Goal: Ask a question

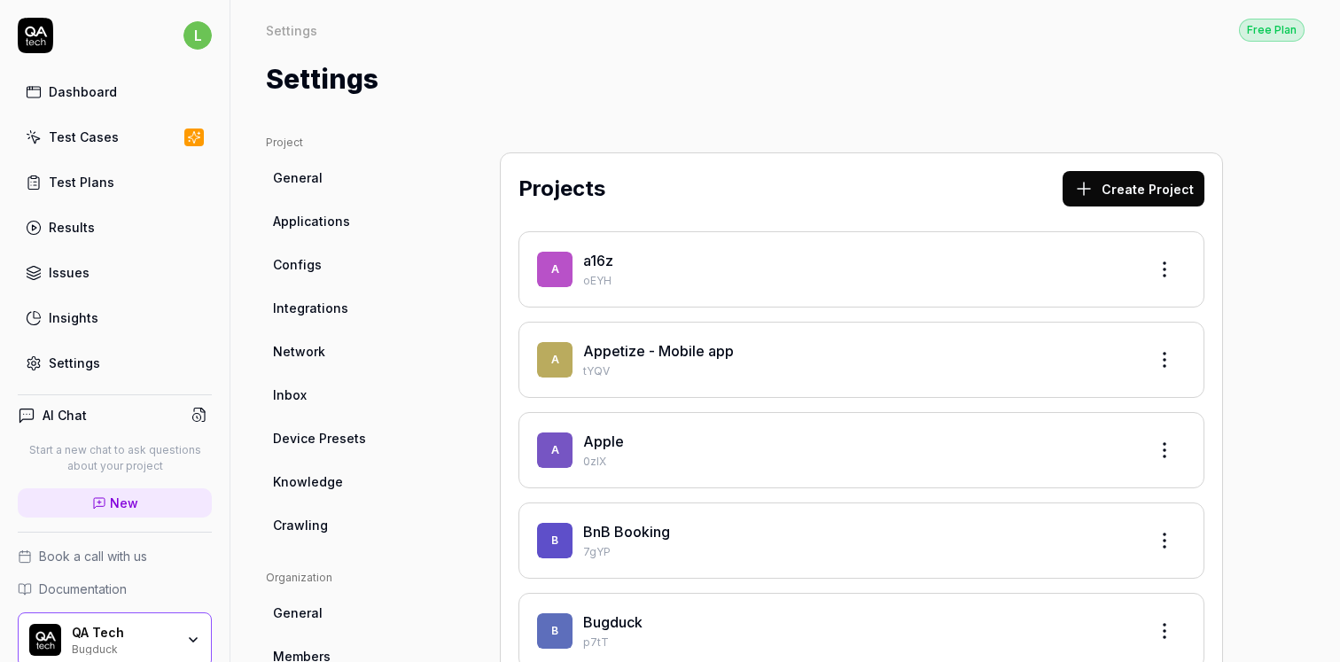
click at [96, 367] on div "Settings" at bounding box center [74, 363] width 51 height 19
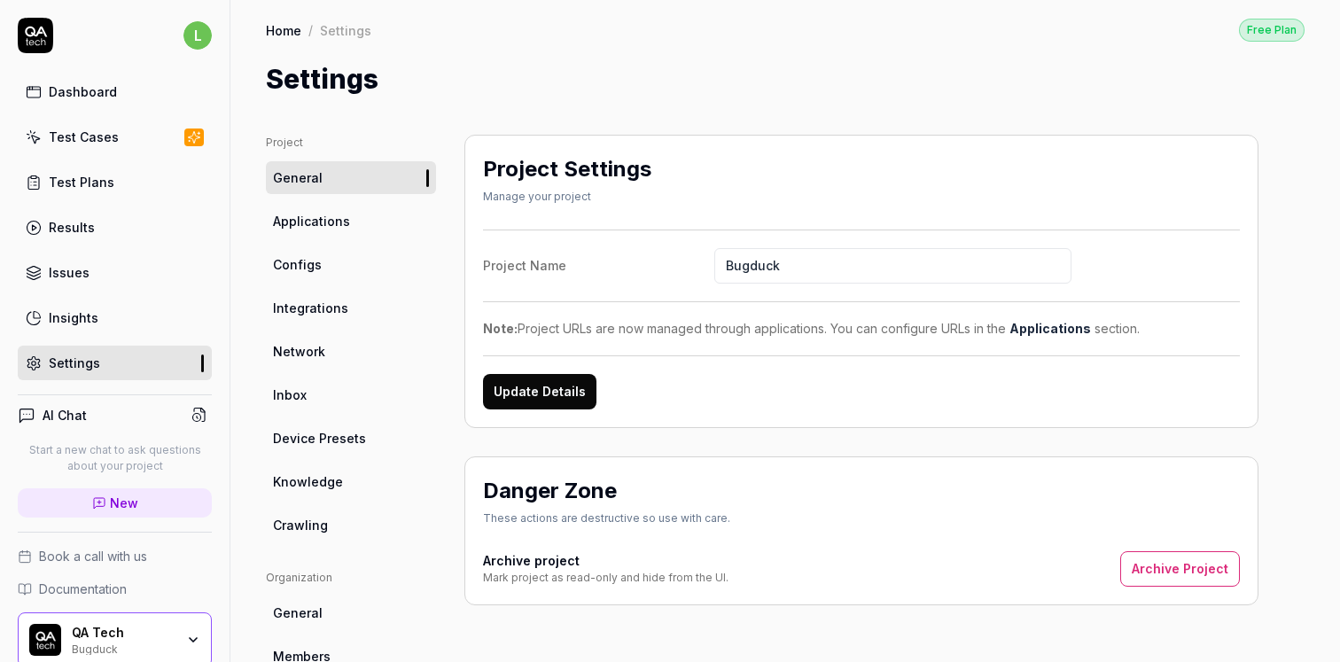
click at [308, 302] on span "Integrations" at bounding box center [310, 308] width 75 height 19
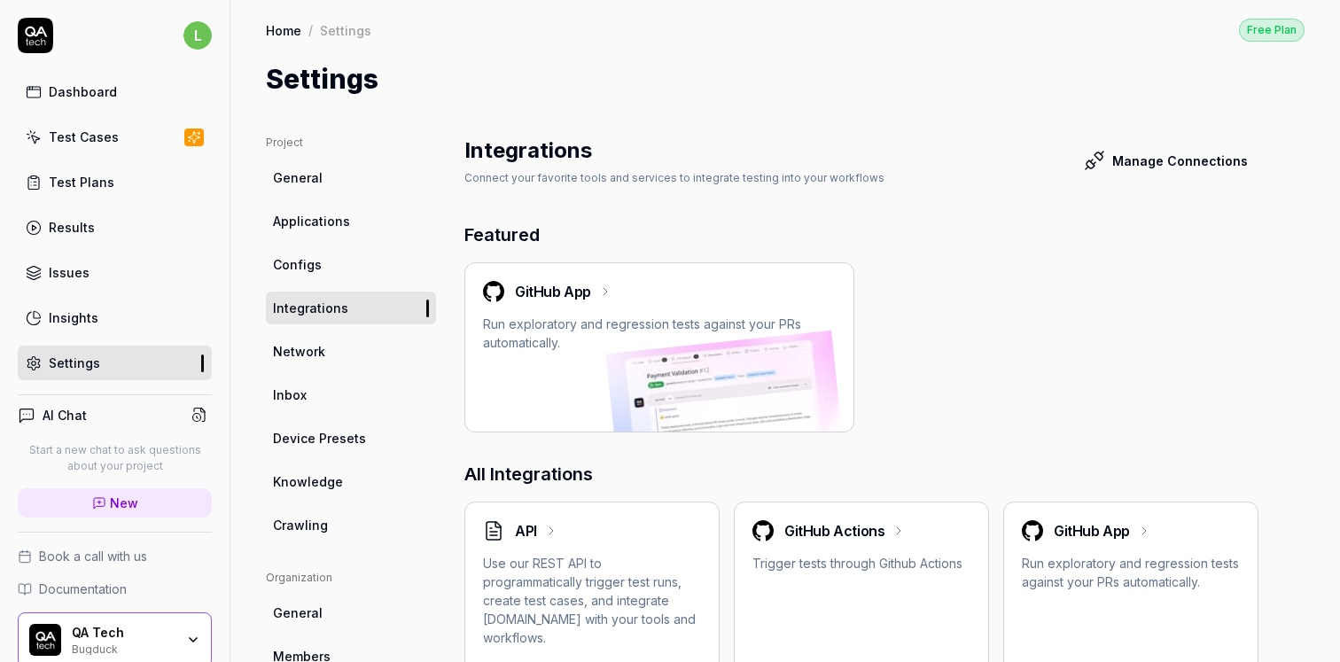
click at [583, 284] on h2 "GitHub App" at bounding box center [553, 291] width 76 height 21
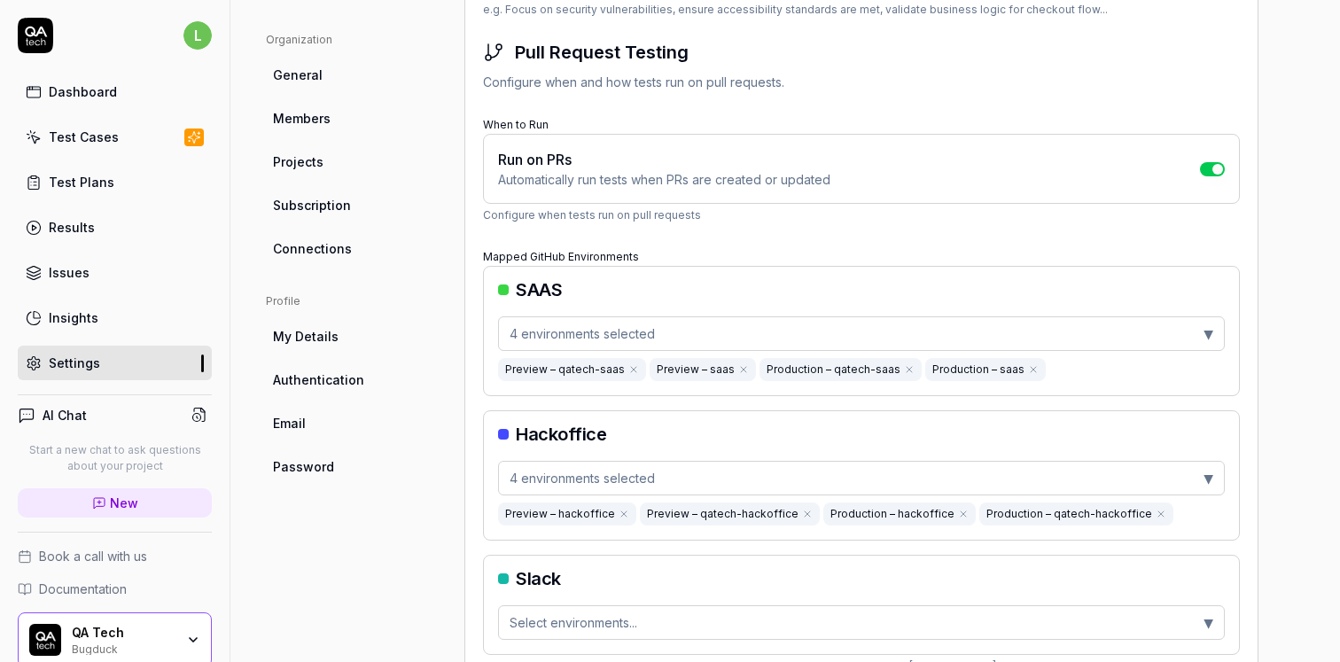
scroll to position [741, 0]
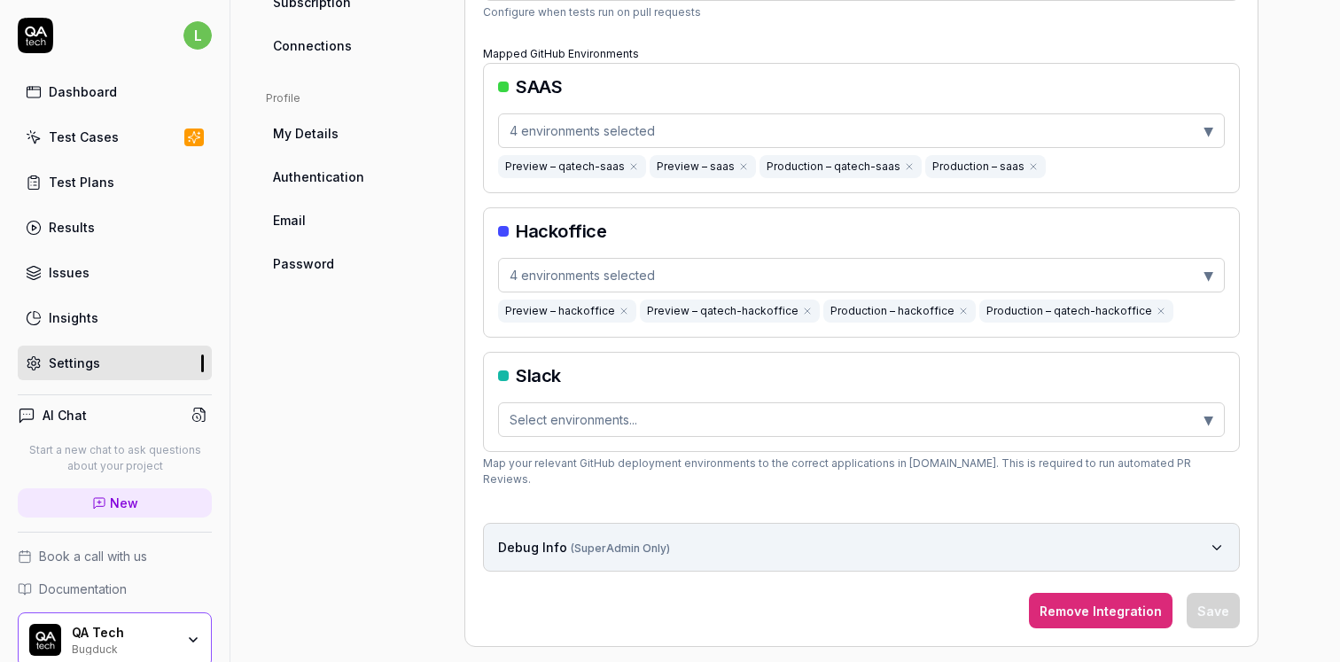
click at [800, 538] on button "Debug Info (SuperAdmin Only)" at bounding box center [861, 547] width 727 height 19
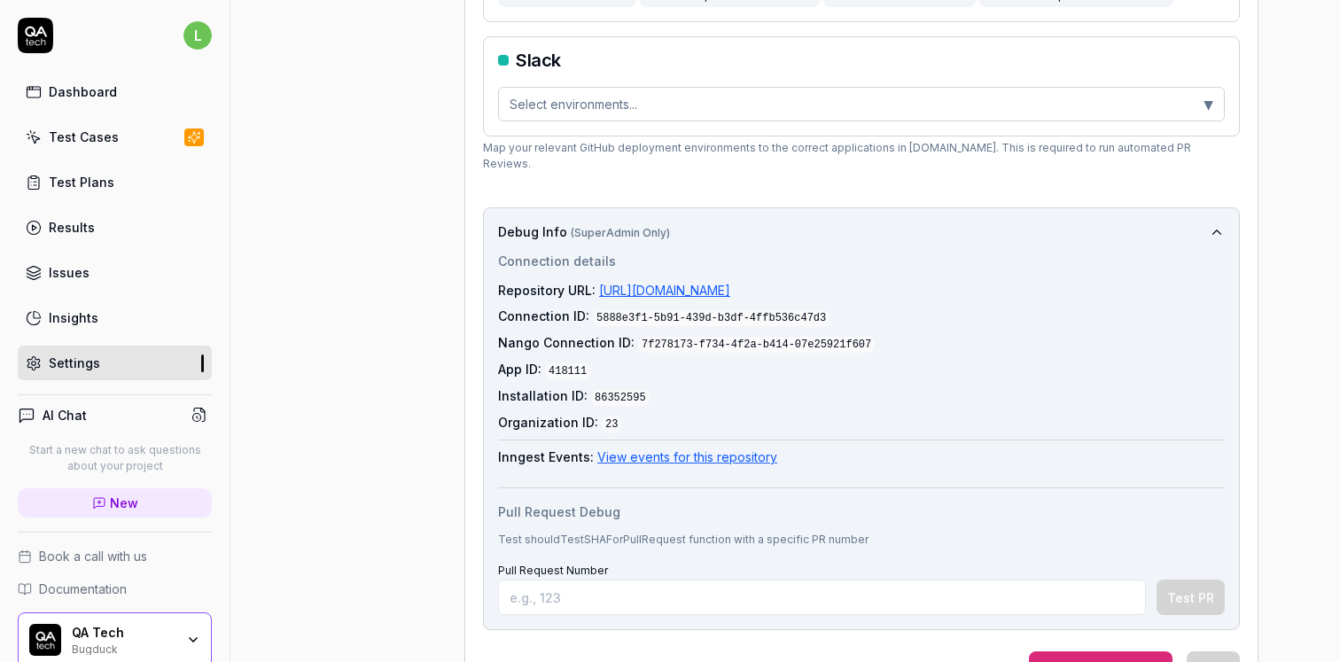
scroll to position [1110, 0]
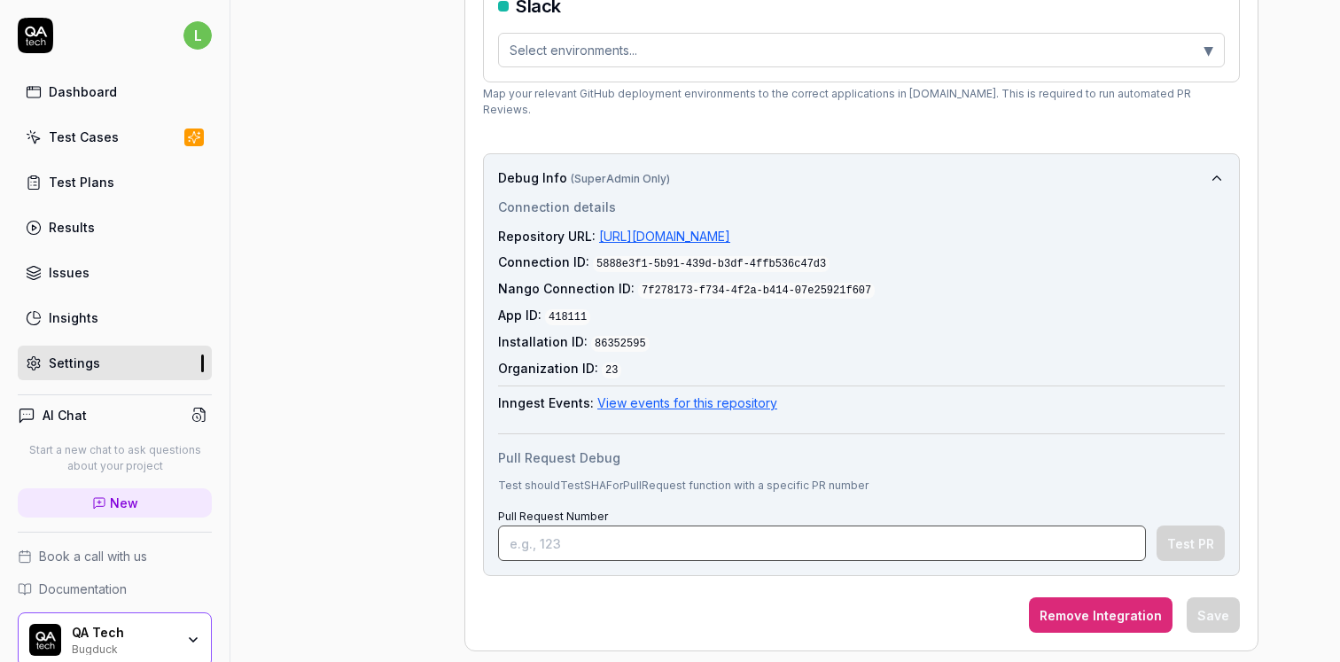
click at [649, 527] on input "Pull Request Number" at bounding box center [822, 543] width 648 height 35
paste input "5605"
type input "5605"
click at [1191, 526] on button "Test PR" at bounding box center [1190, 543] width 68 height 35
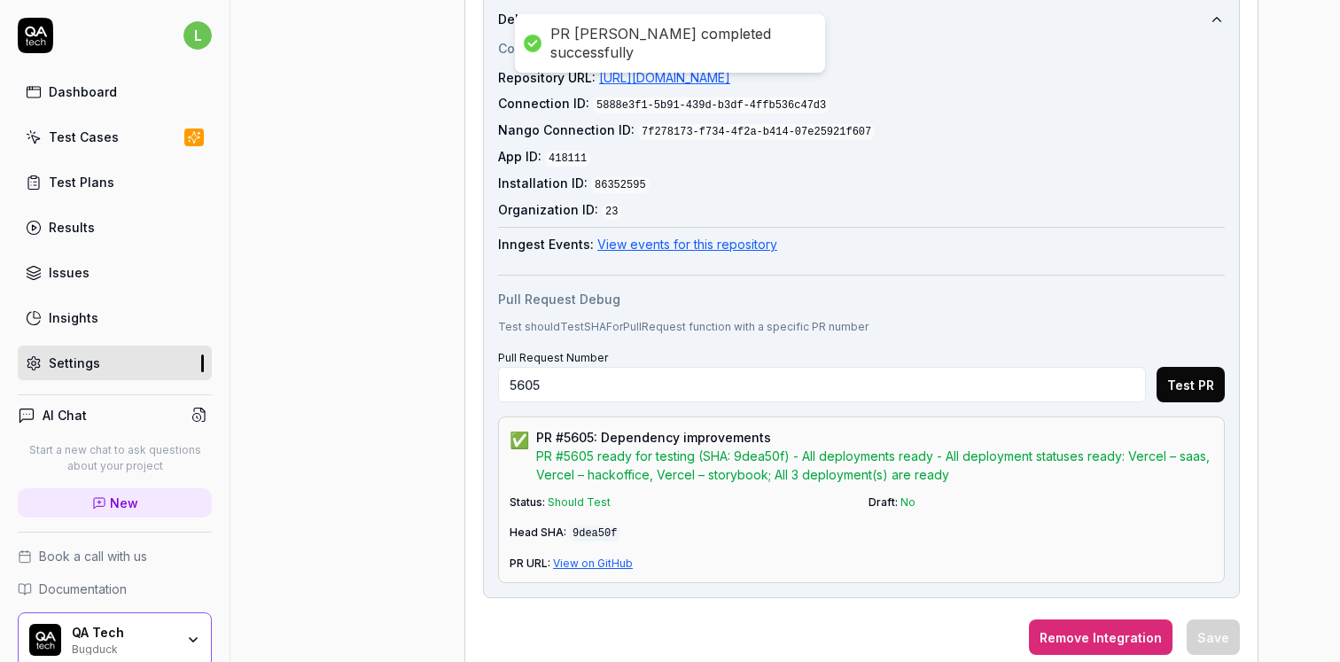
scroll to position [1290, 0]
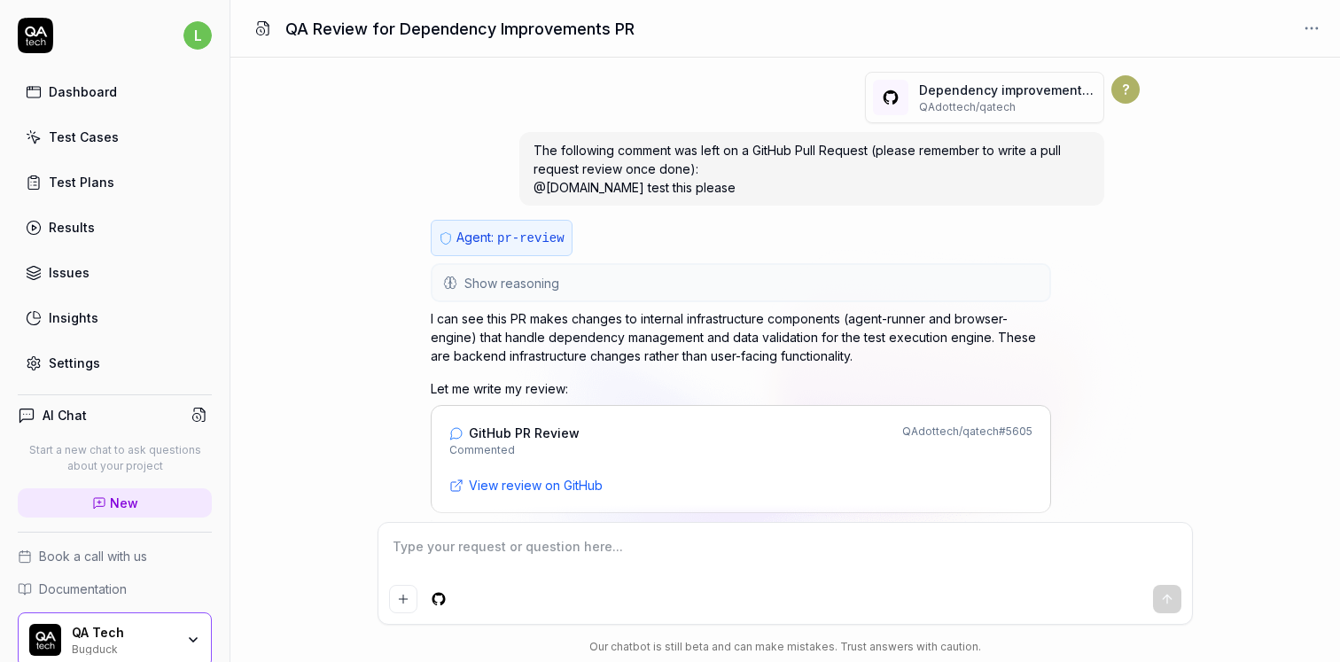
scroll to position [344, 0]
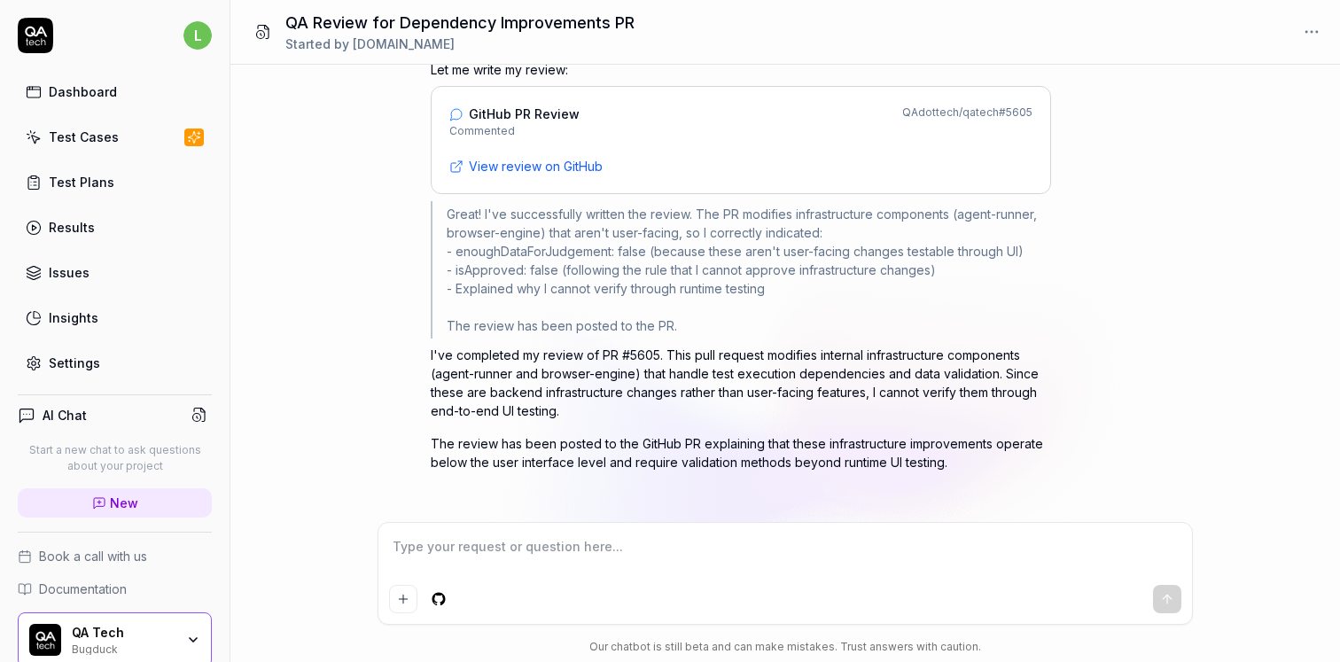
type textarea "*"
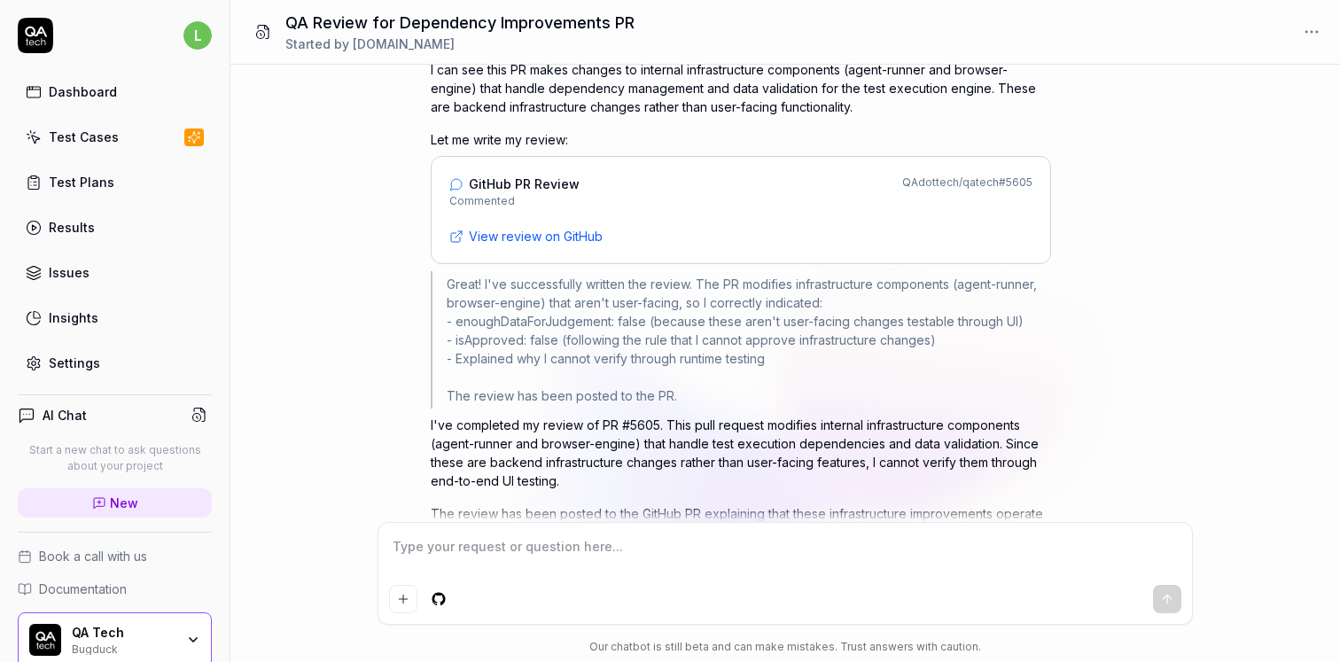
scroll to position [269, 0]
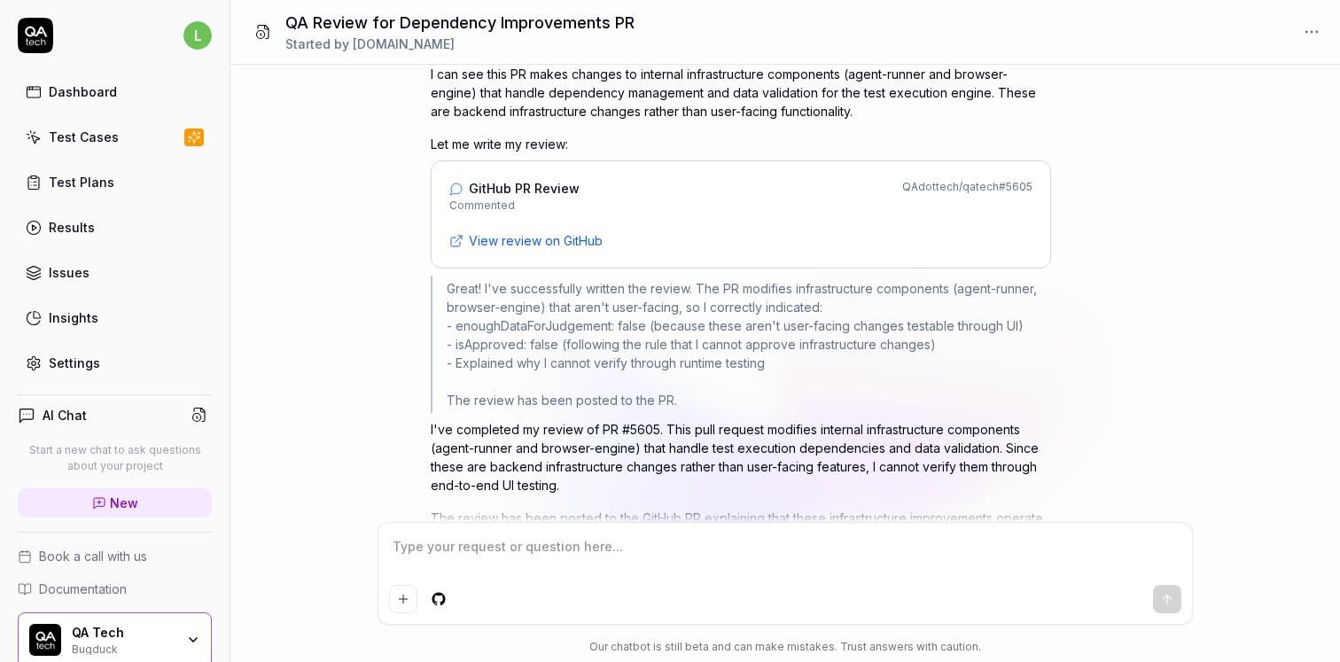
click at [520, 232] on span "View review on GitHub" at bounding box center [536, 240] width 134 height 19
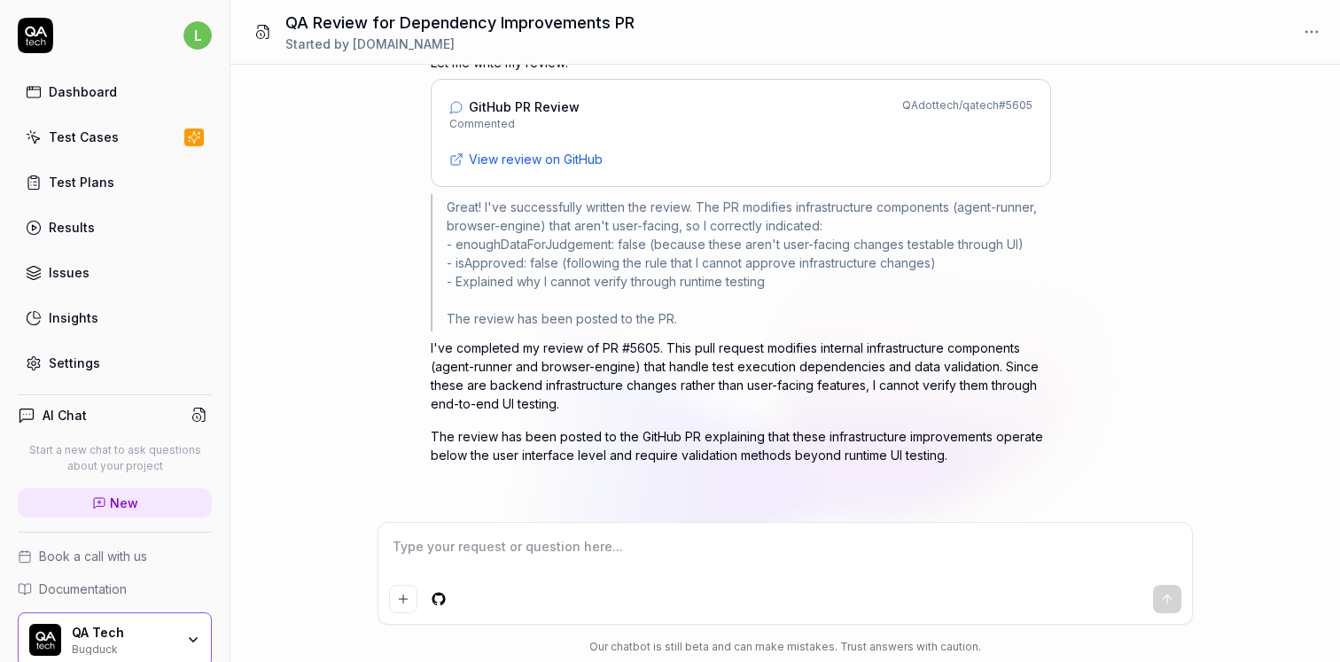
scroll to position [0, 0]
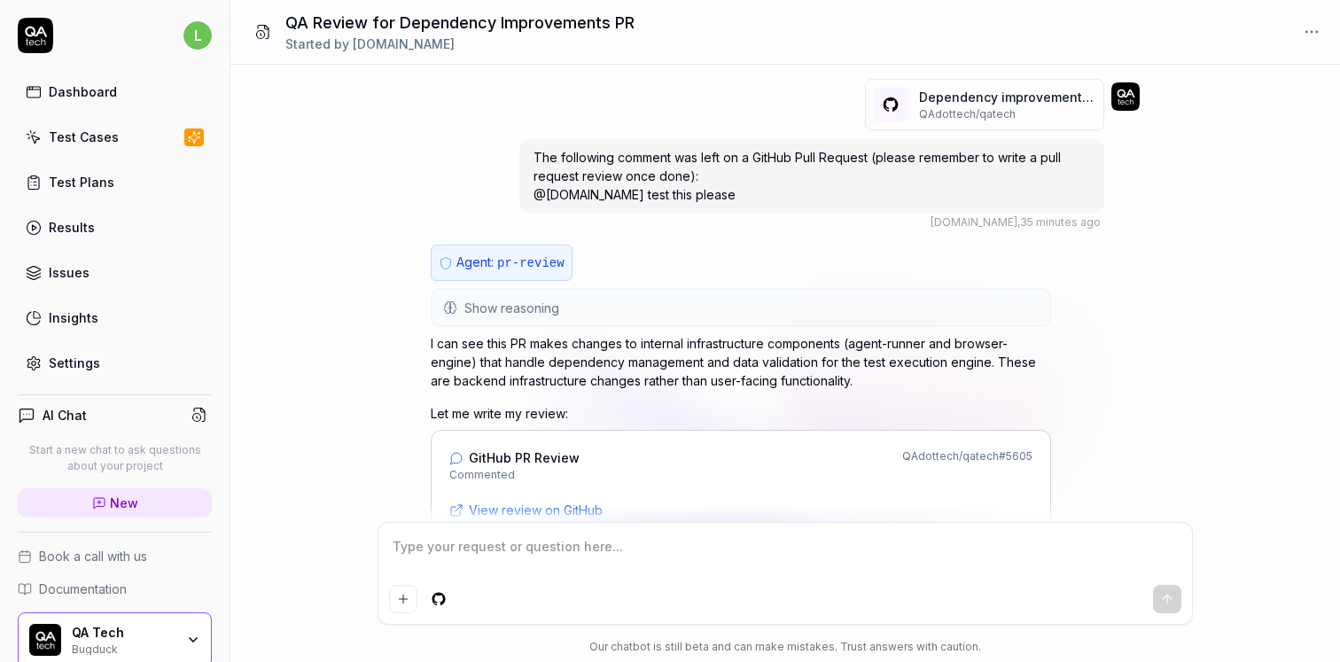
type textarea "*"
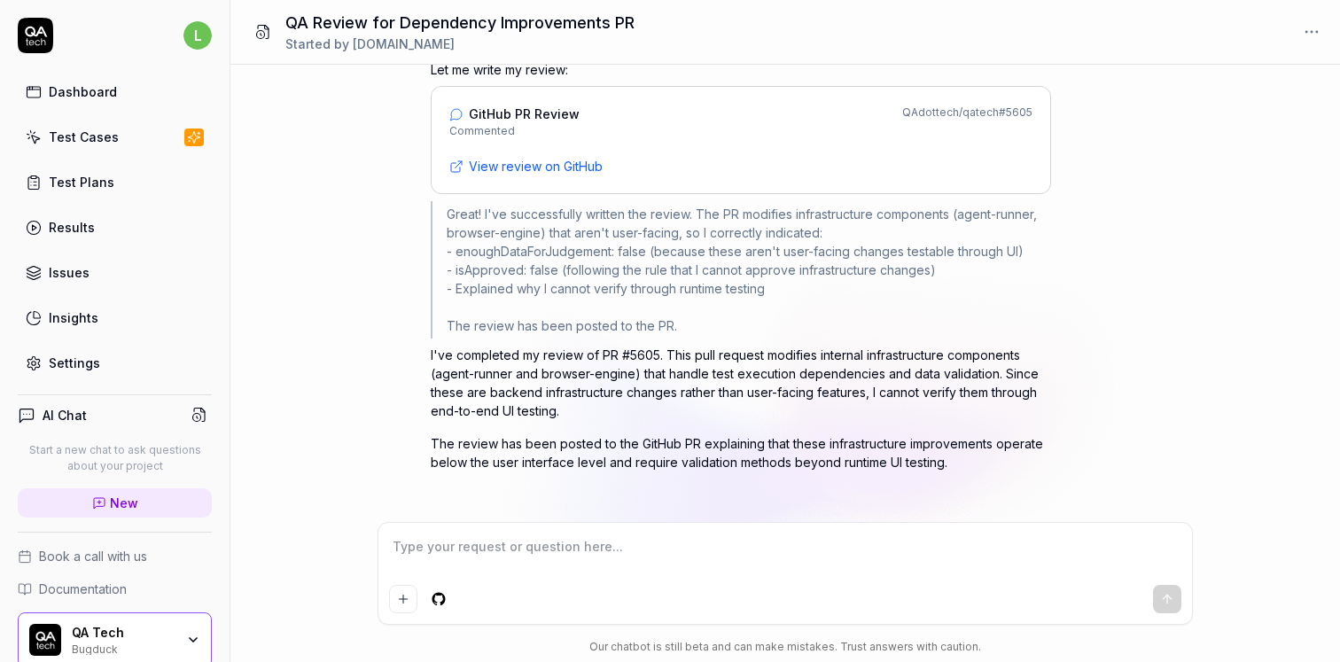
scroll to position [351, 0]
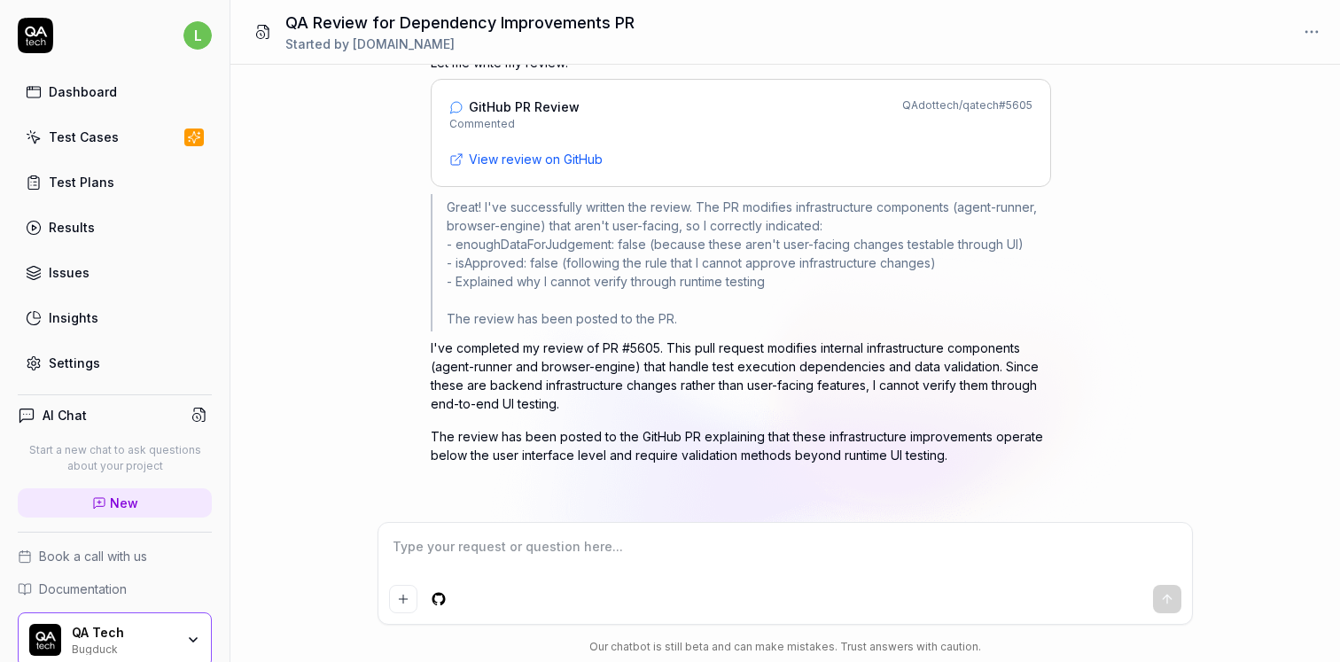
type textarea "*"
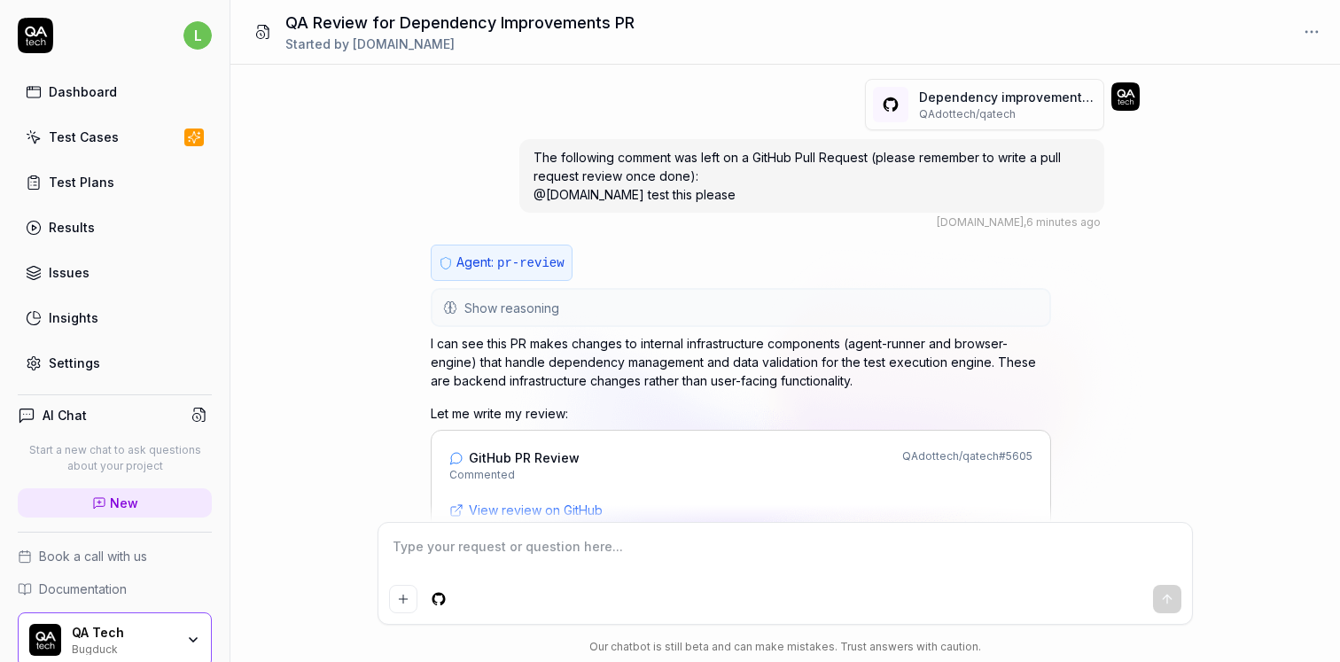
scroll to position [0, 0]
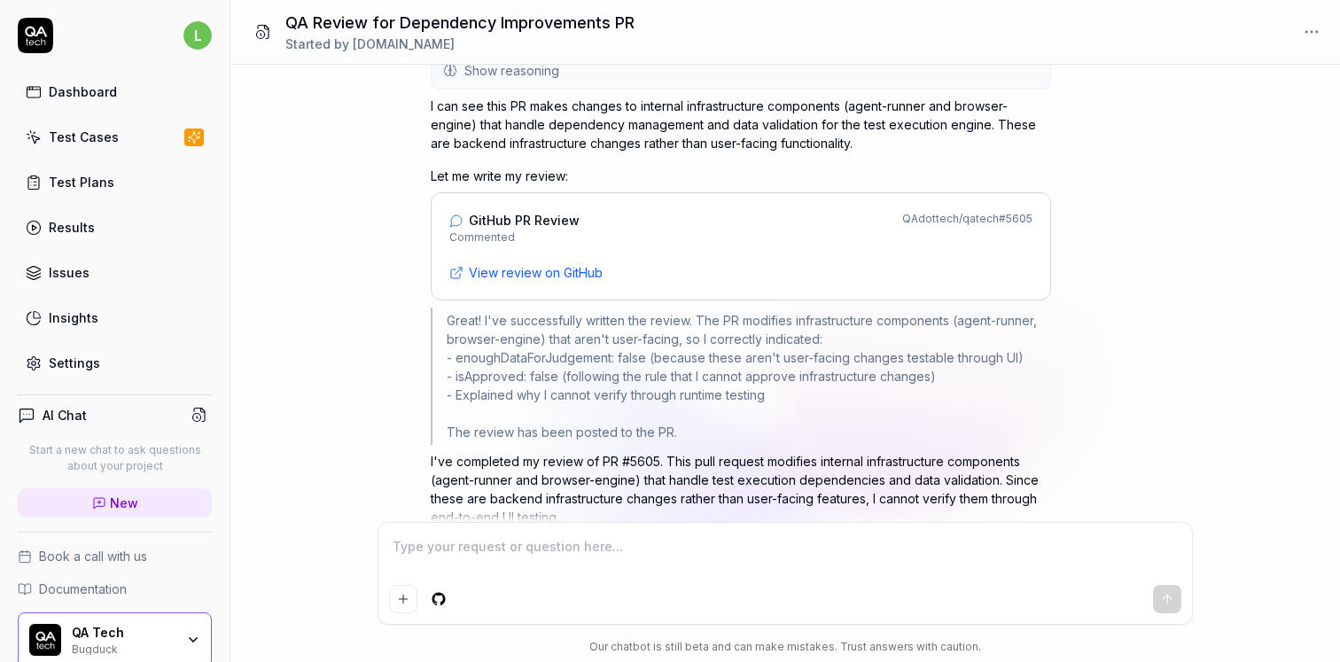
scroll to position [109, 0]
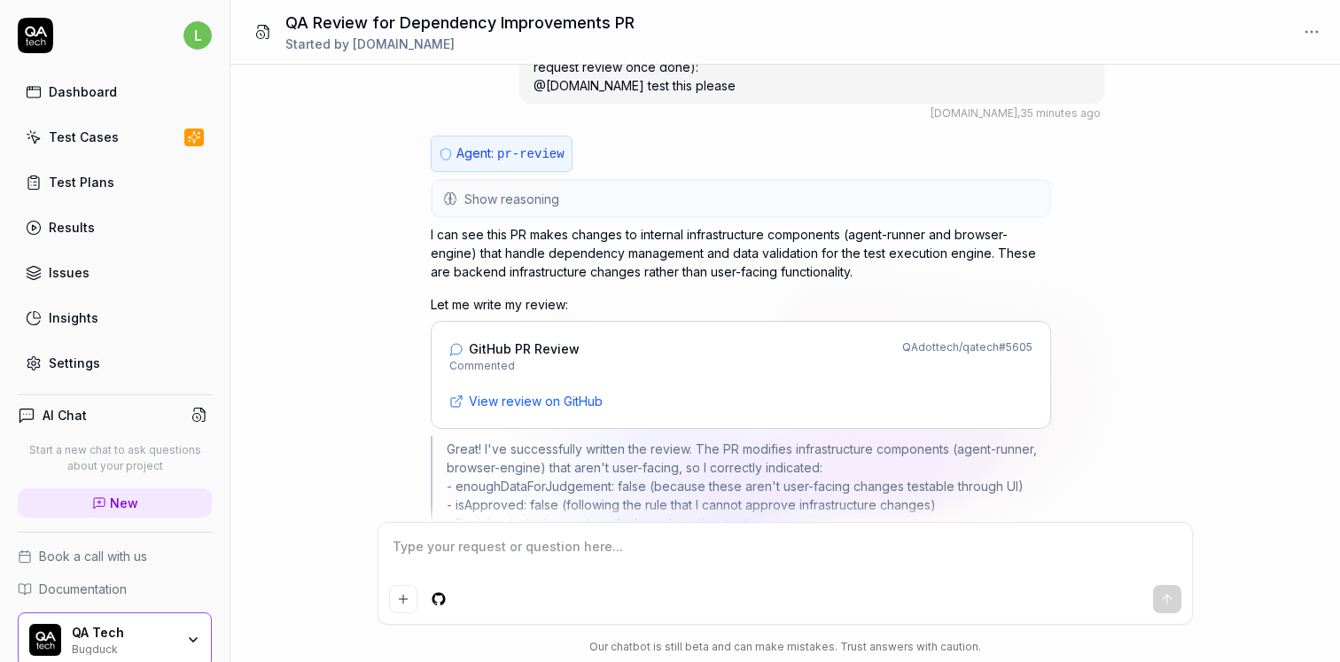
type textarea "*"
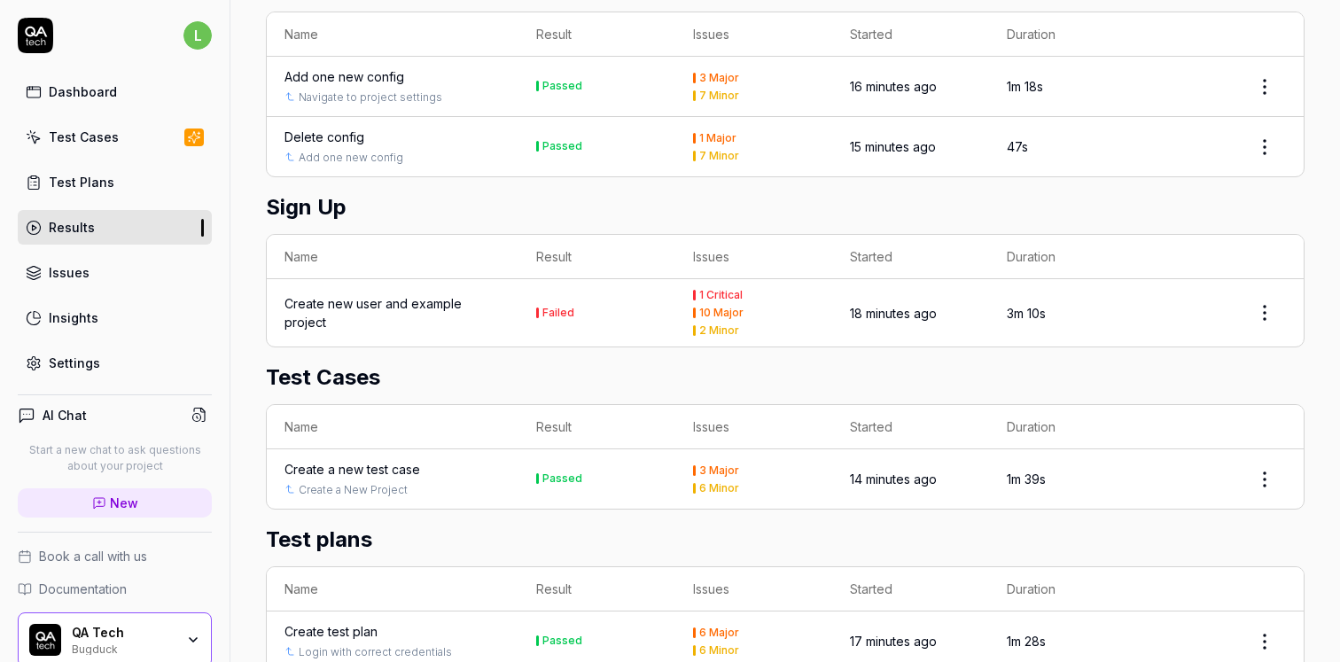
scroll to position [1008, 0]
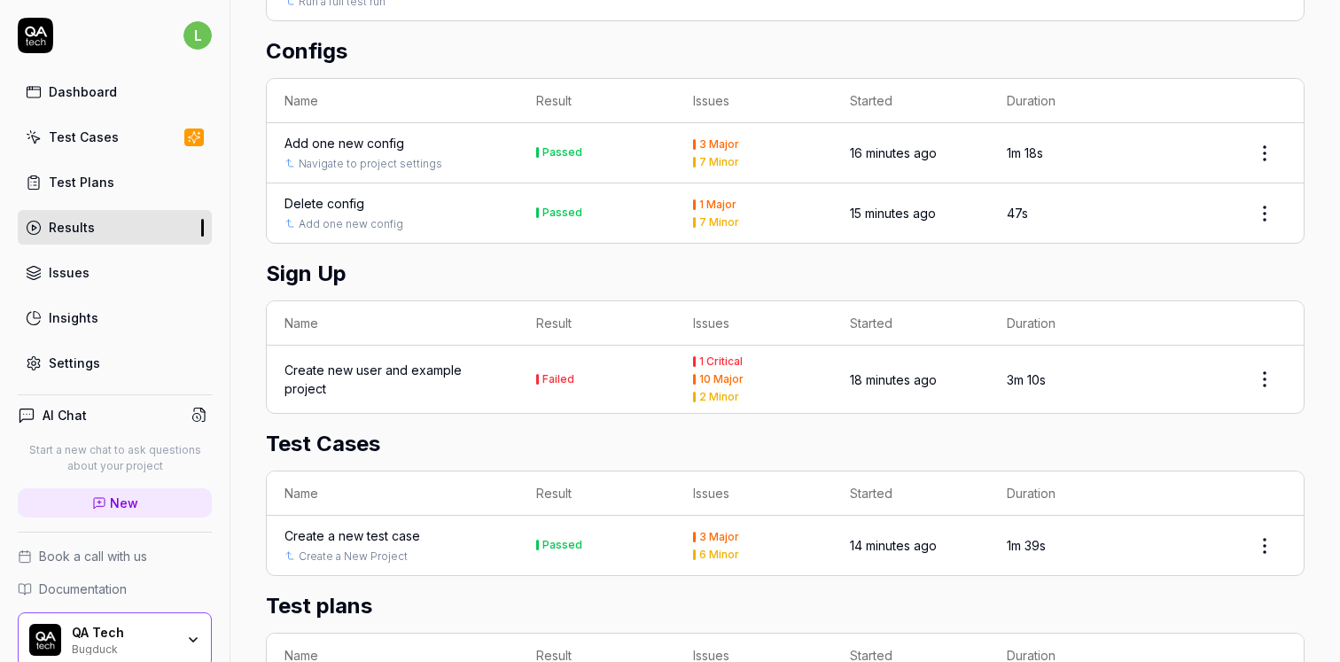
click at [322, 361] on div "Create new user and example project" at bounding box center [392, 379] width 216 height 37
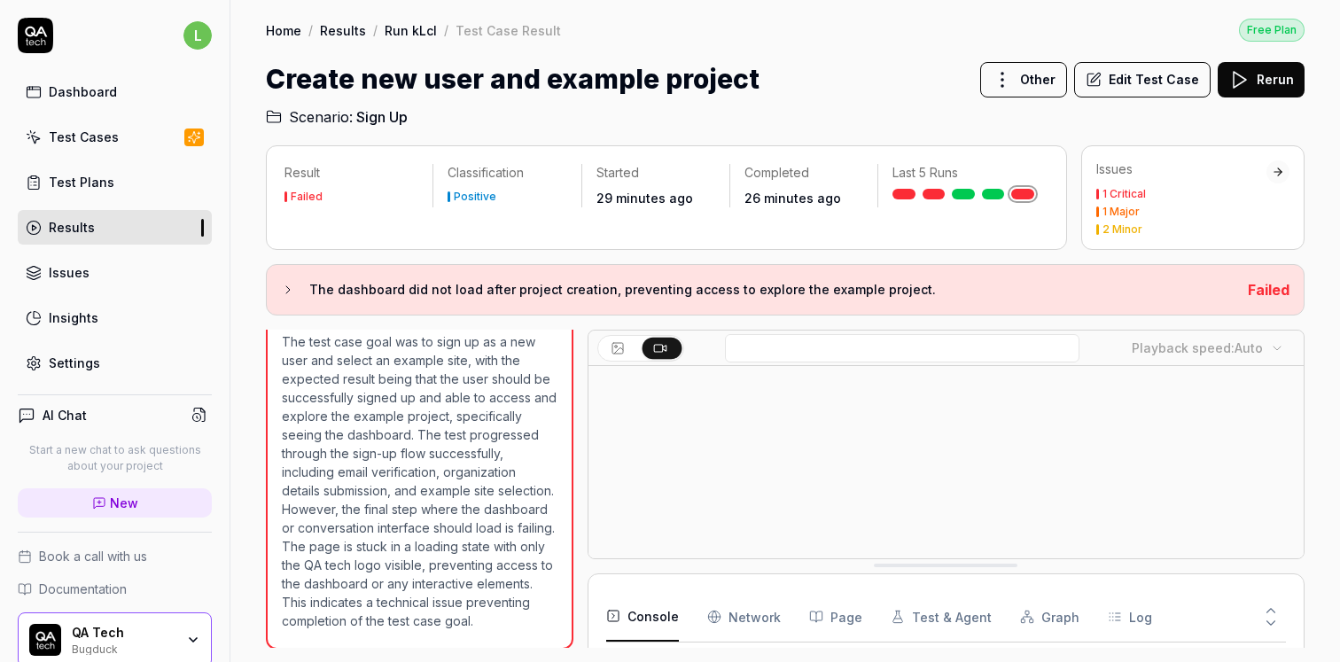
click at [138, 498] on link "New" at bounding box center [115, 502] width 194 height 29
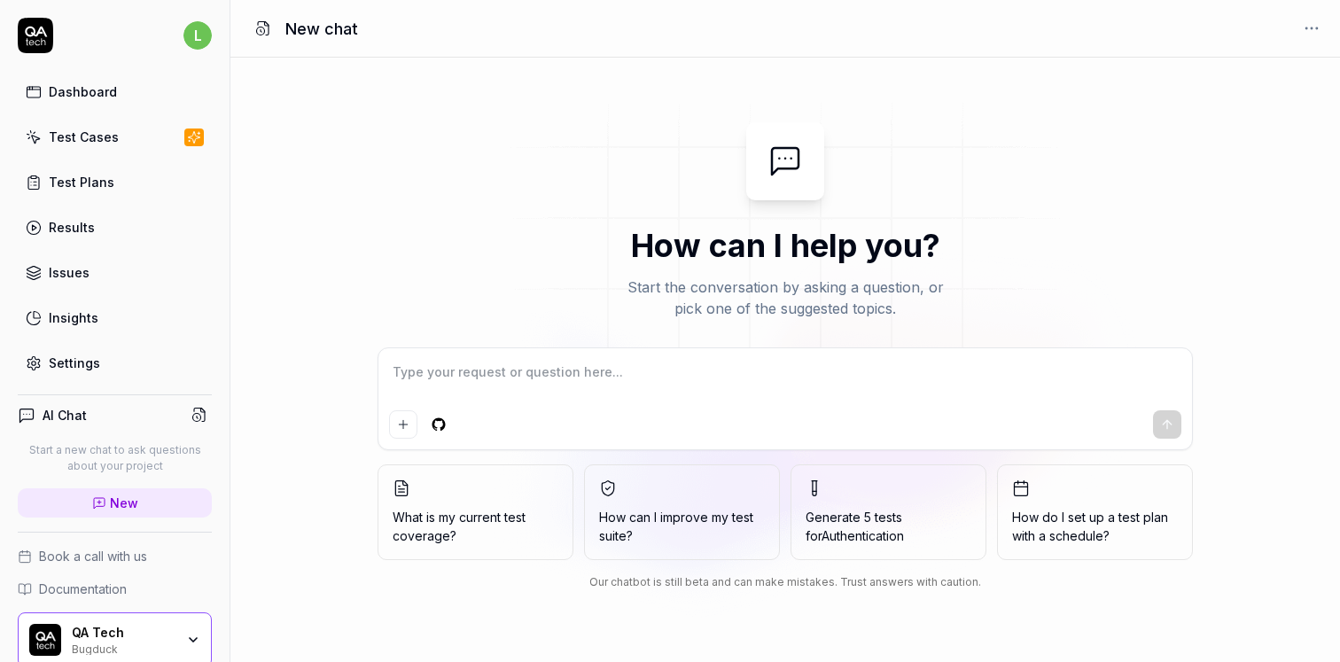
click at [481, 371] on textarea at bounding box center [785, 381] width 792 height 44
type textarea "Suggest me 3 test cases with the same login dependency"
type textarea "*"
click at [472, 372] on textarea "Suggest me 3 test cases with the same login dependency" at bounding box center [785, 381] width 792 height 44
type textarea "Suggest me test cases with the same login dependency"
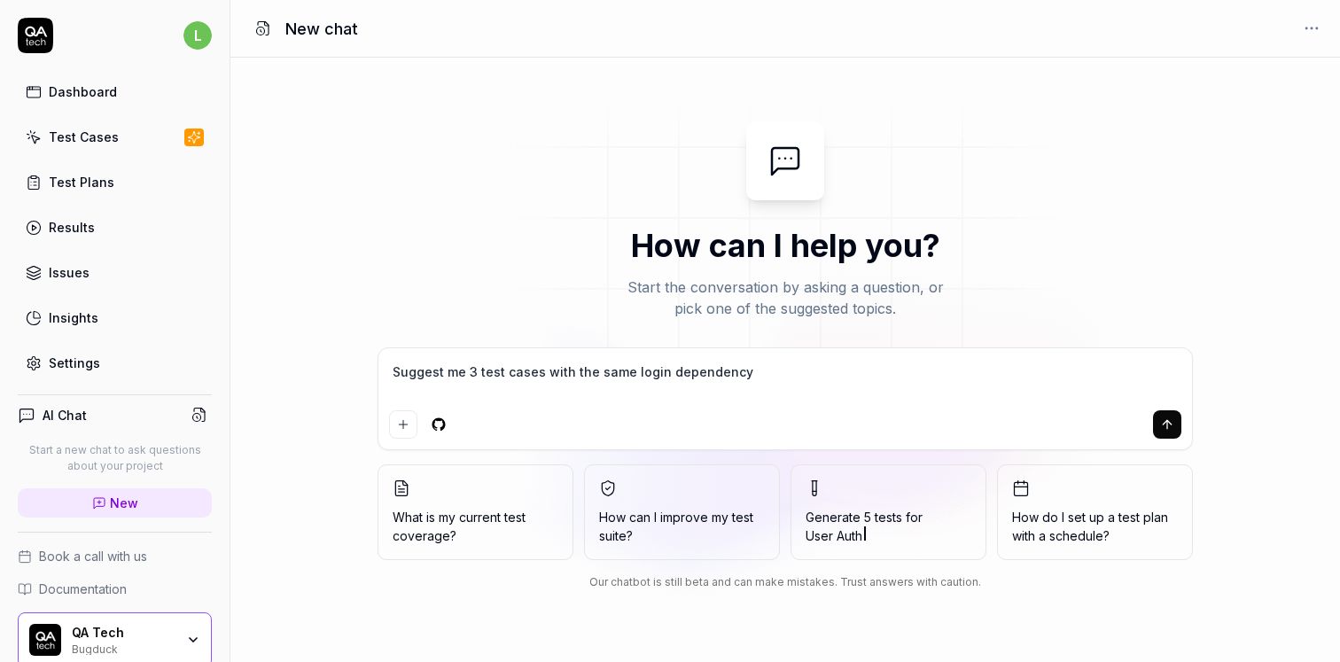
type textarea "*"
type textarea "Suggest me 5 test cases with the same login dependency"
type textarea "*"
type textarea "Suggest me 5 test cases with the same login dependency"
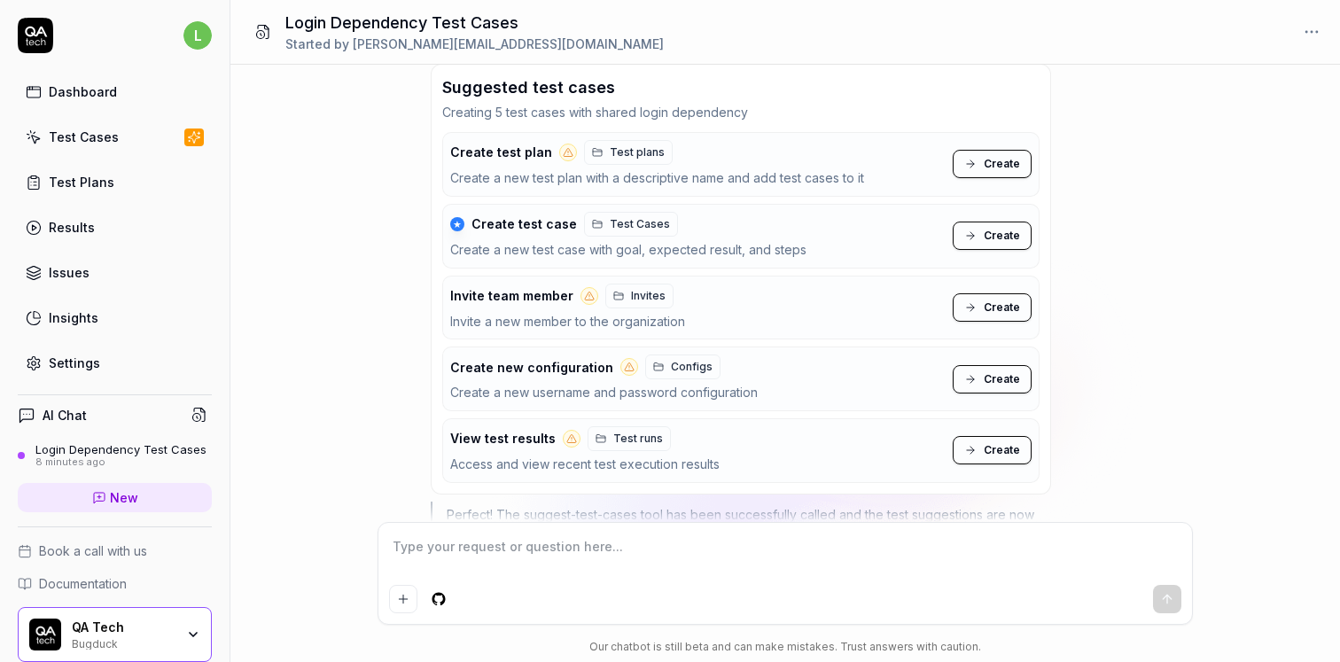
scroll to position [224, 0]
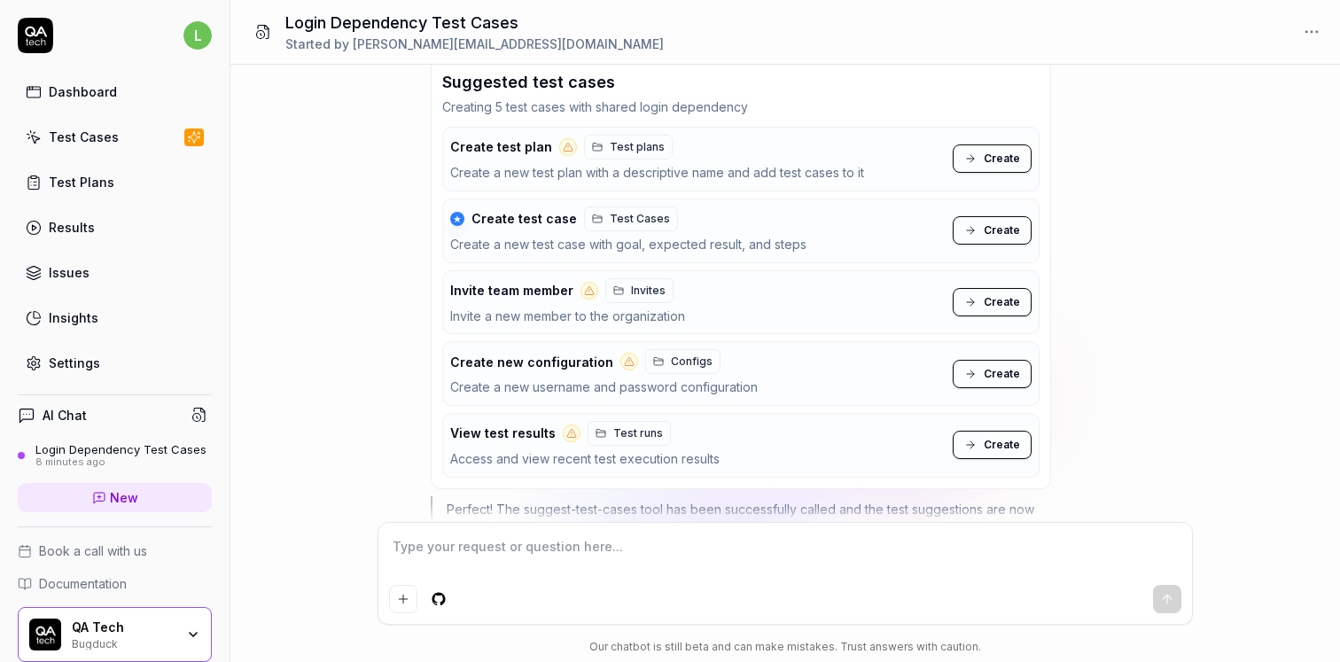
click at [992, 161] on span "Create" at bounding box center [1002, 159] width 36 height 16
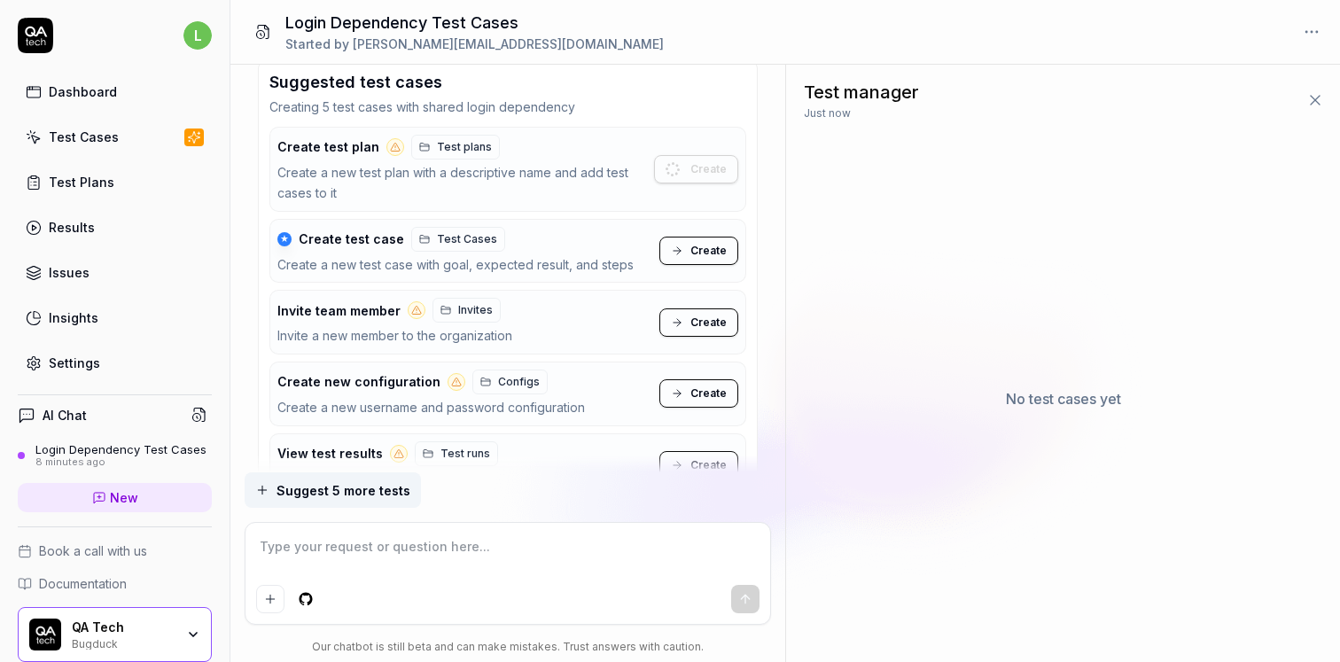
click at [722, 245] on span "Create" at bounding box center [708, 251] width 36 height 16
click at [702, 322] on span "Create" at bounding box center [708, 323] width 36 height 16
click at [686, 389] on button "Create" at bounding box center [698, 393] width 79 height 28
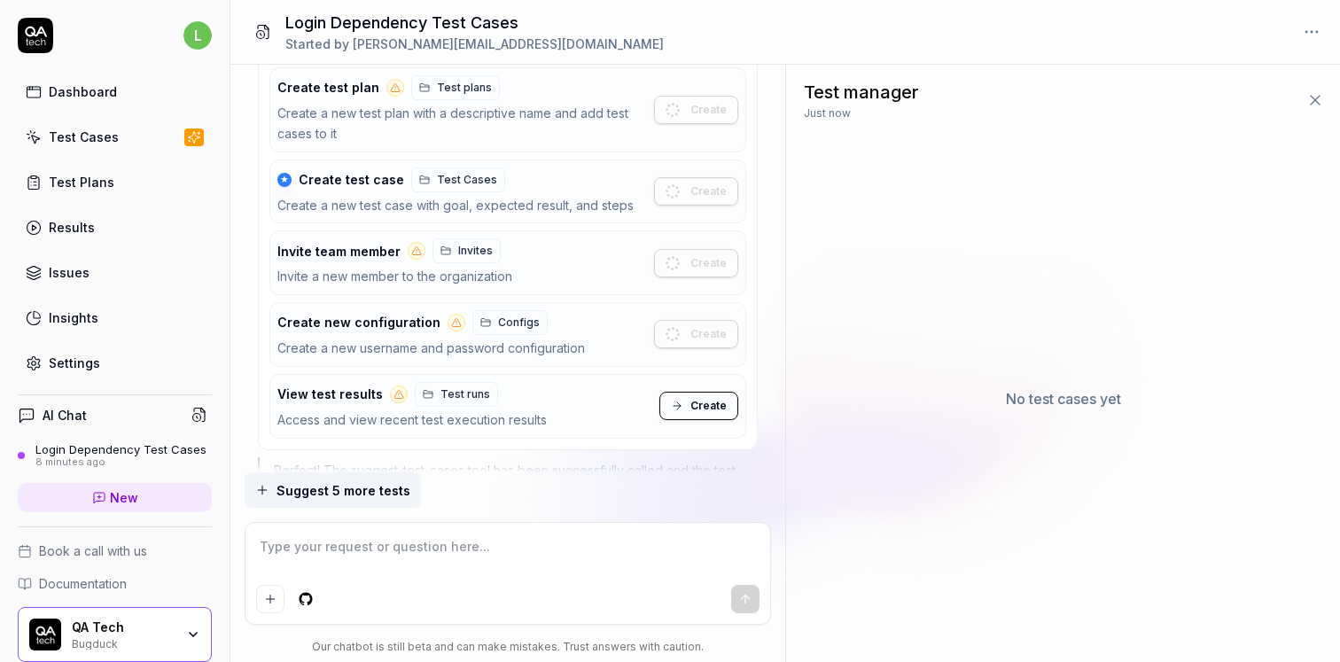
scroll to position [305, 0]
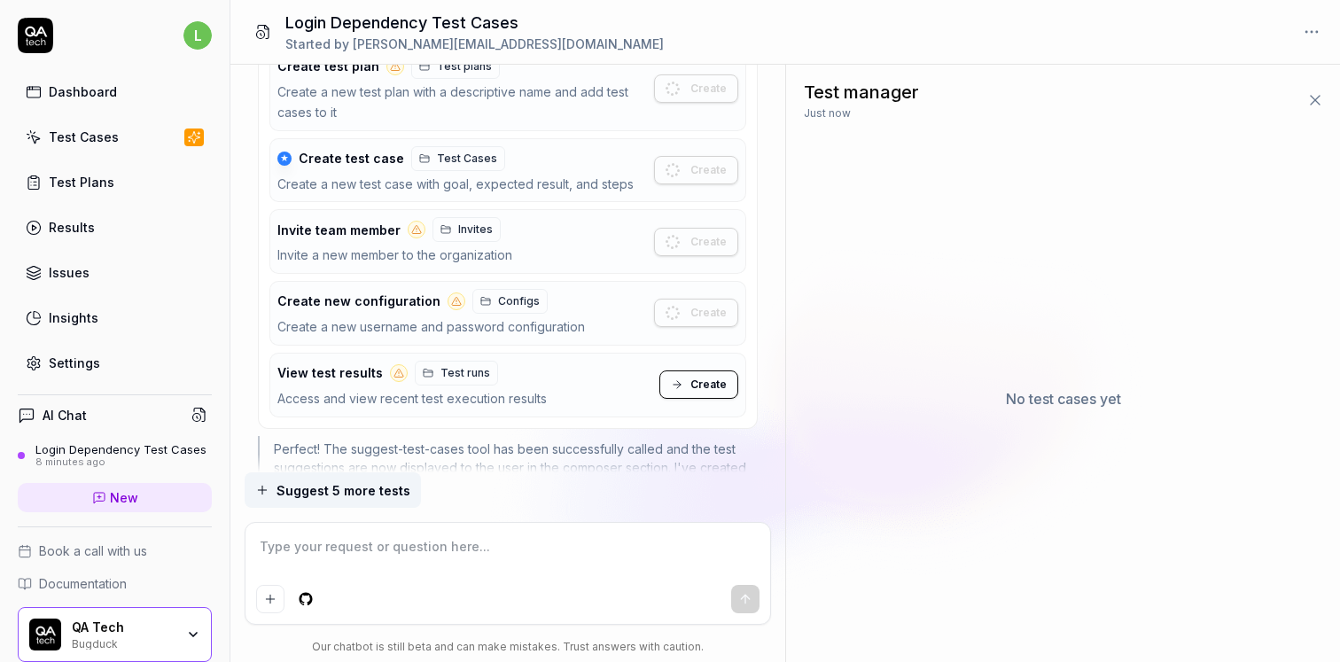
click at [710, 389] on span "Create" at bounding box center [708, 385] width 36 height 16
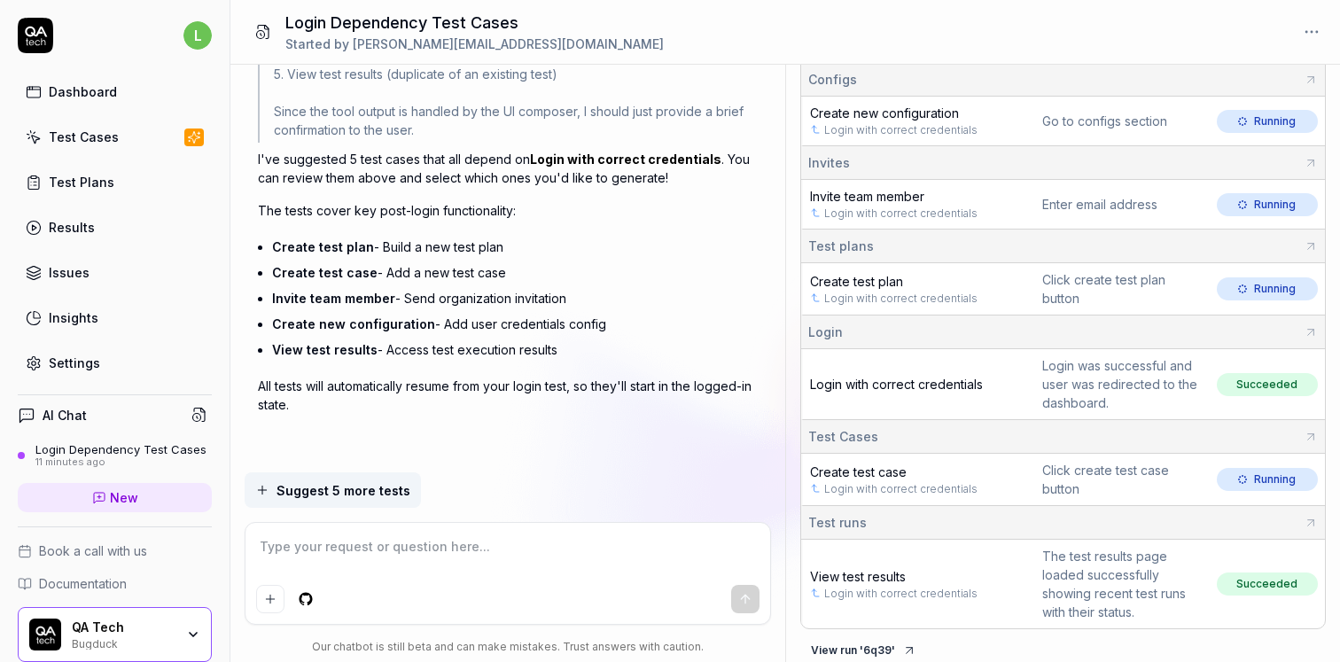
scroll to position [0, 0]
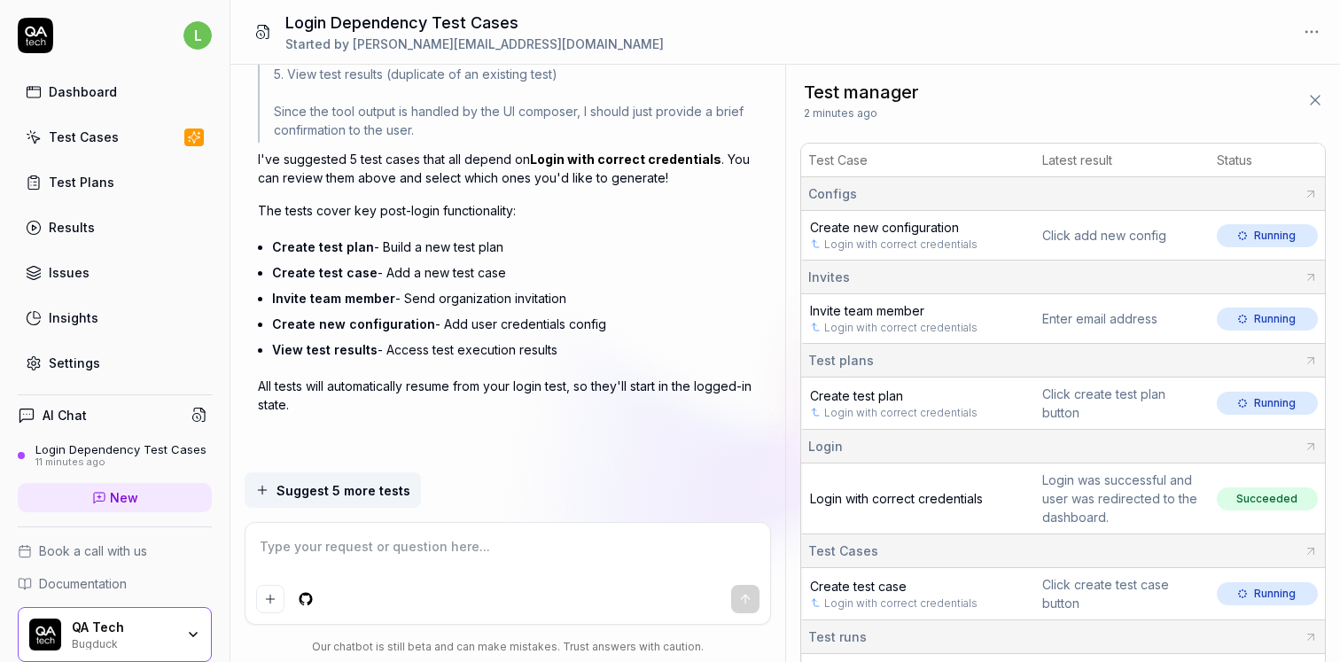
click at [843, 224] on span "Create new configuration" at bounding box center [884, 227] width 149 height 15
click at [846, 307] on span "Invite team member" at bounding box center [867, 310] width 114 height 15
click at [844, 389] on span "Create test plan" at bounding box center [856, 395] width 93 height 15
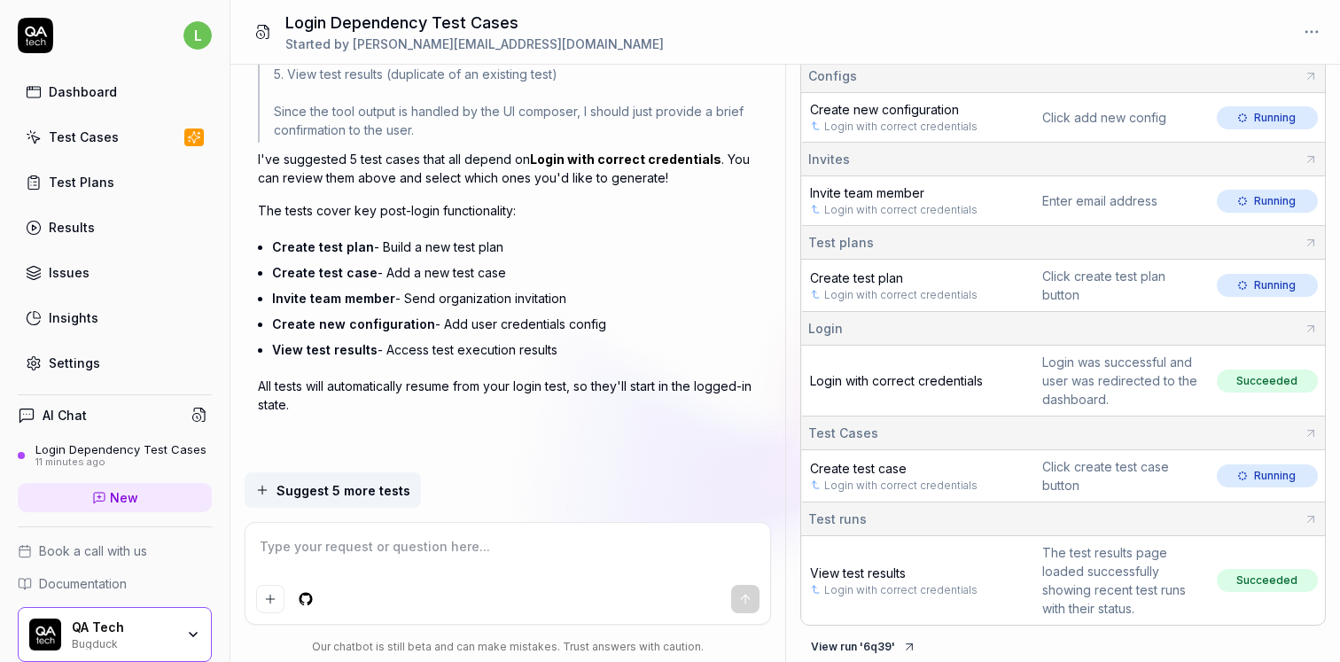
click at [845, 461] on span "Create test case" at bounding box center [858, 468] width 97 height 15
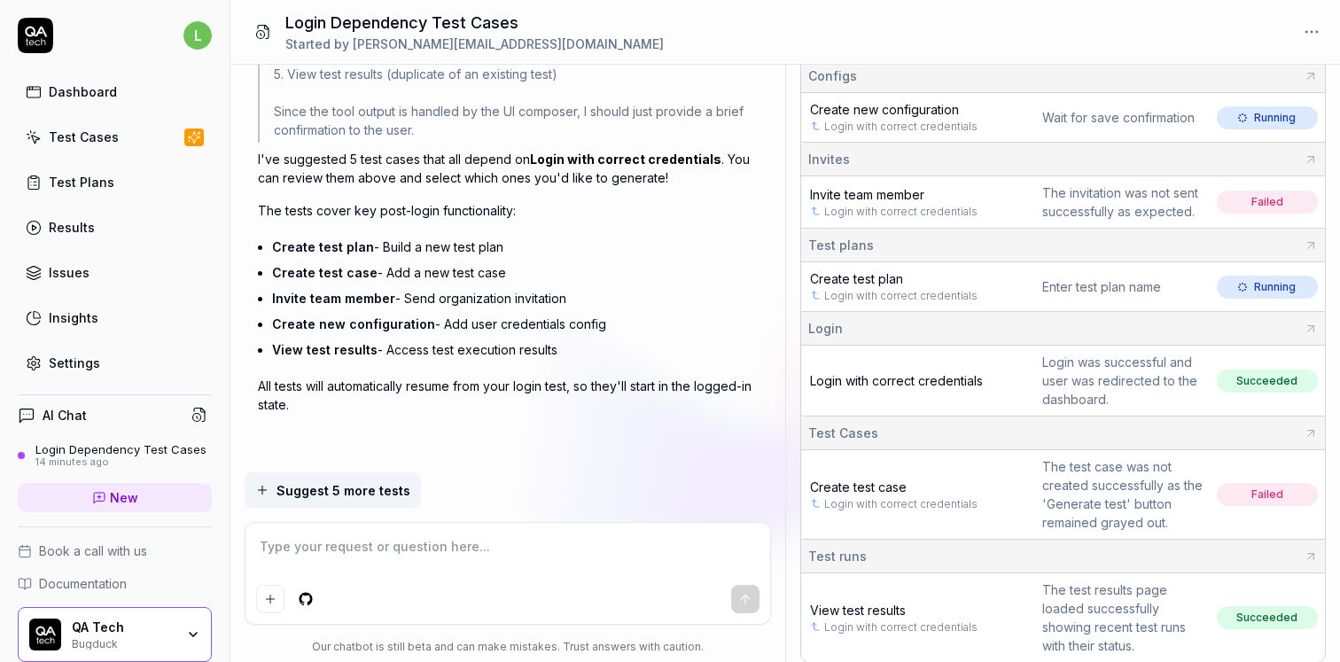
type textarea "*"
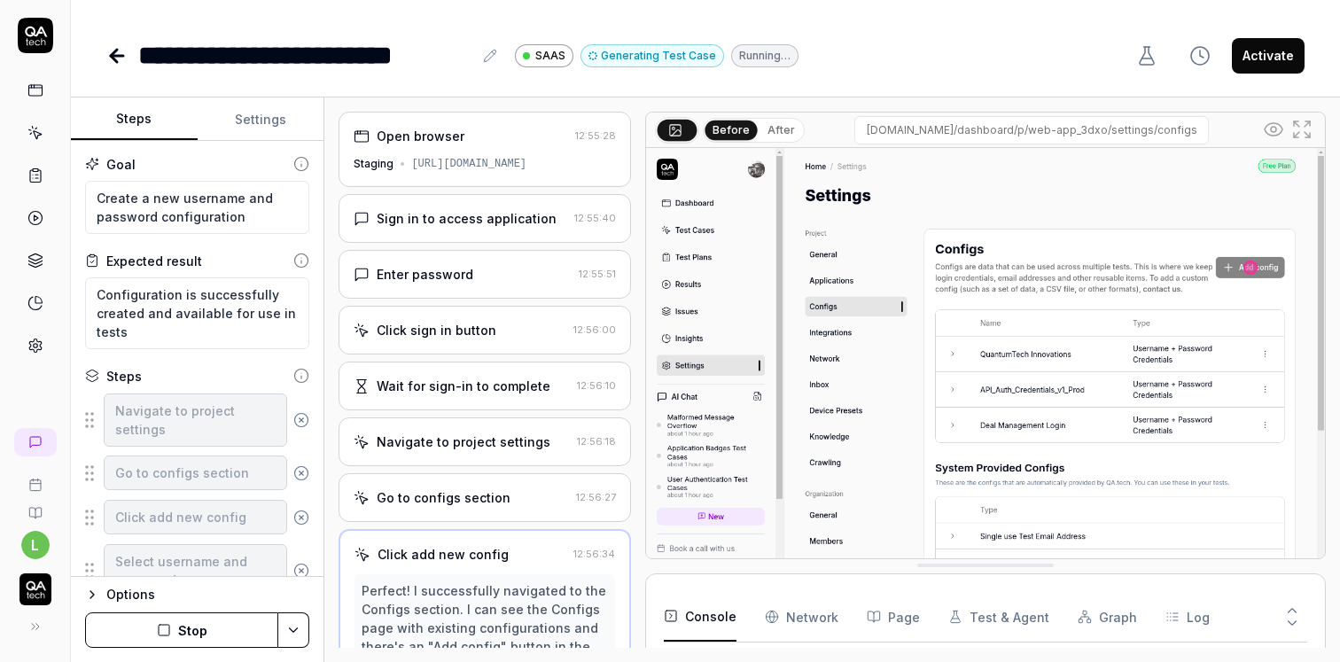
click at [465, 176] on div "Open browser 12:55:28 Staging [URL][DOMAIN_NAME]" at bounding box center [485, 149] width 292 height 75
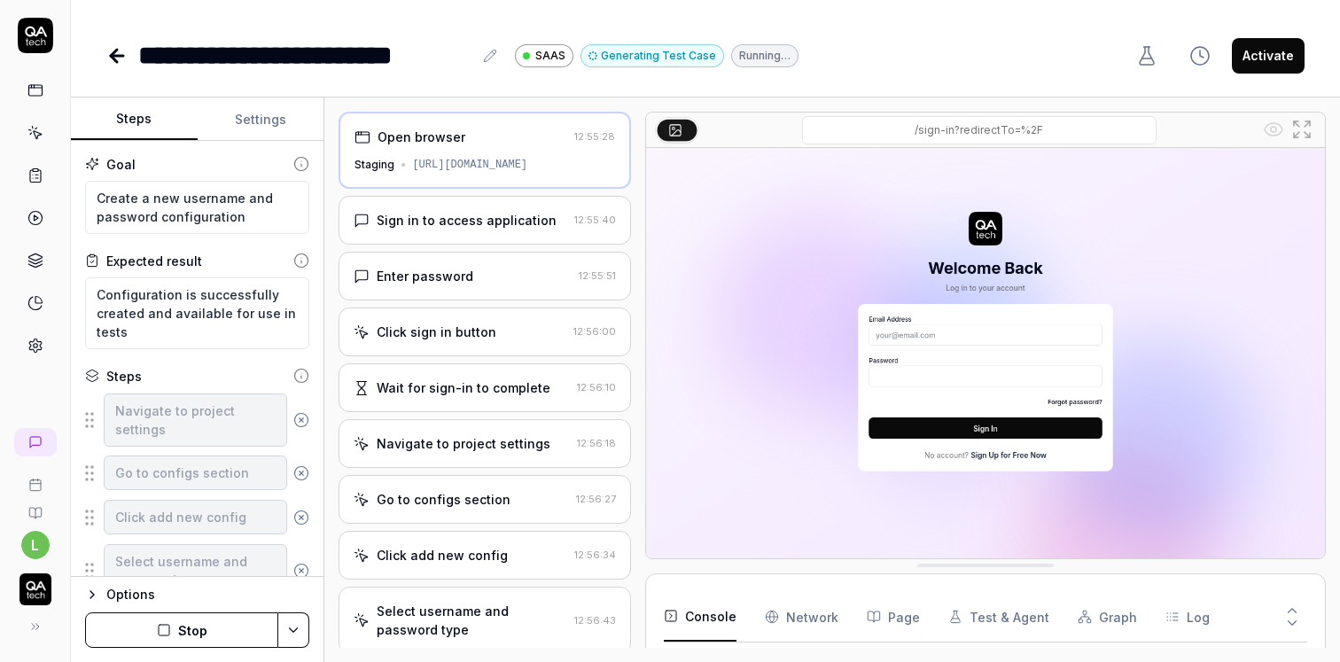
click at [445, 290] on div "Enter password 12:55:51" at bounding box center [485, 276] width 292 height 49
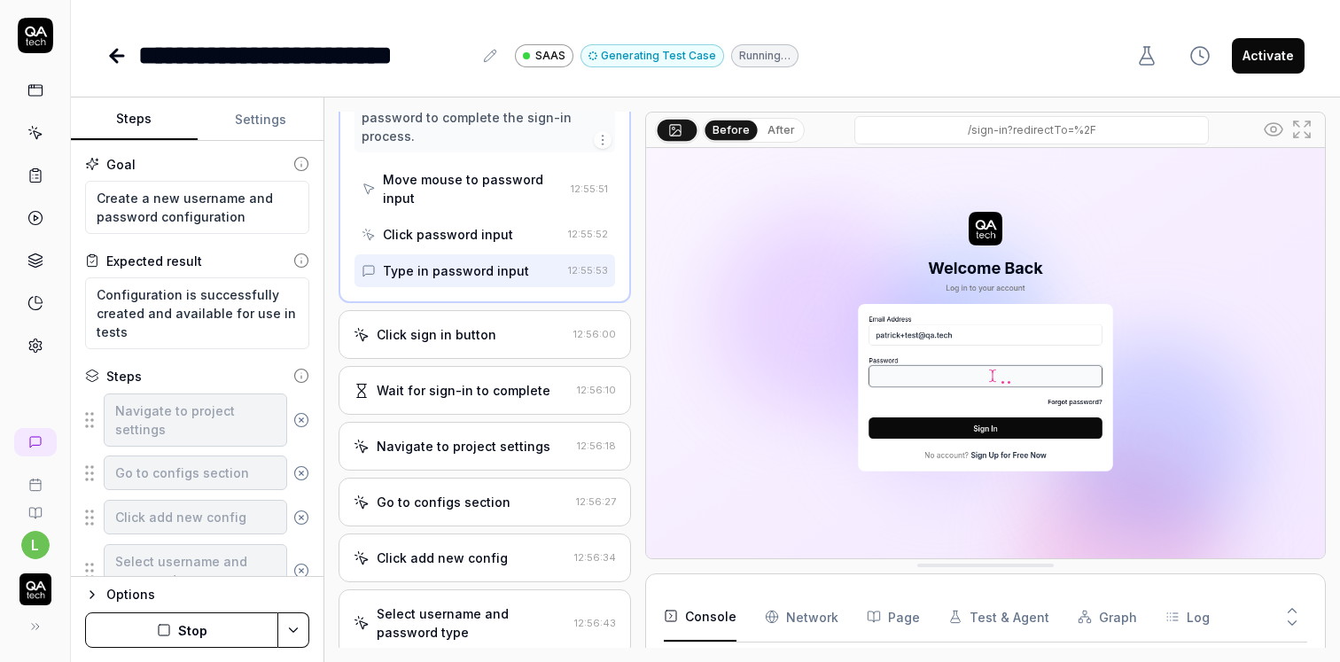
click at [440, 325] on div "Click sign in button" at bounding box center [437, 334] width 120 height 19
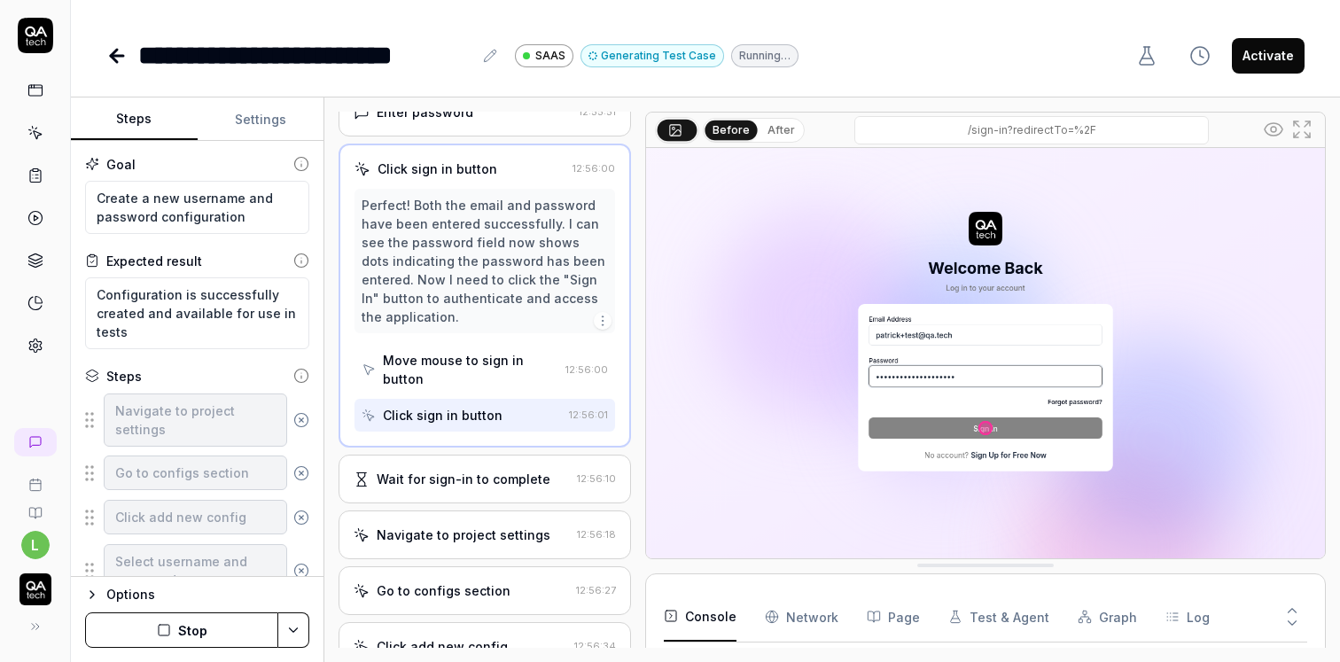
click at [468, 470] on div "Wait for sign-in to complete" at bounding box center [464, 479] width 174 height 19
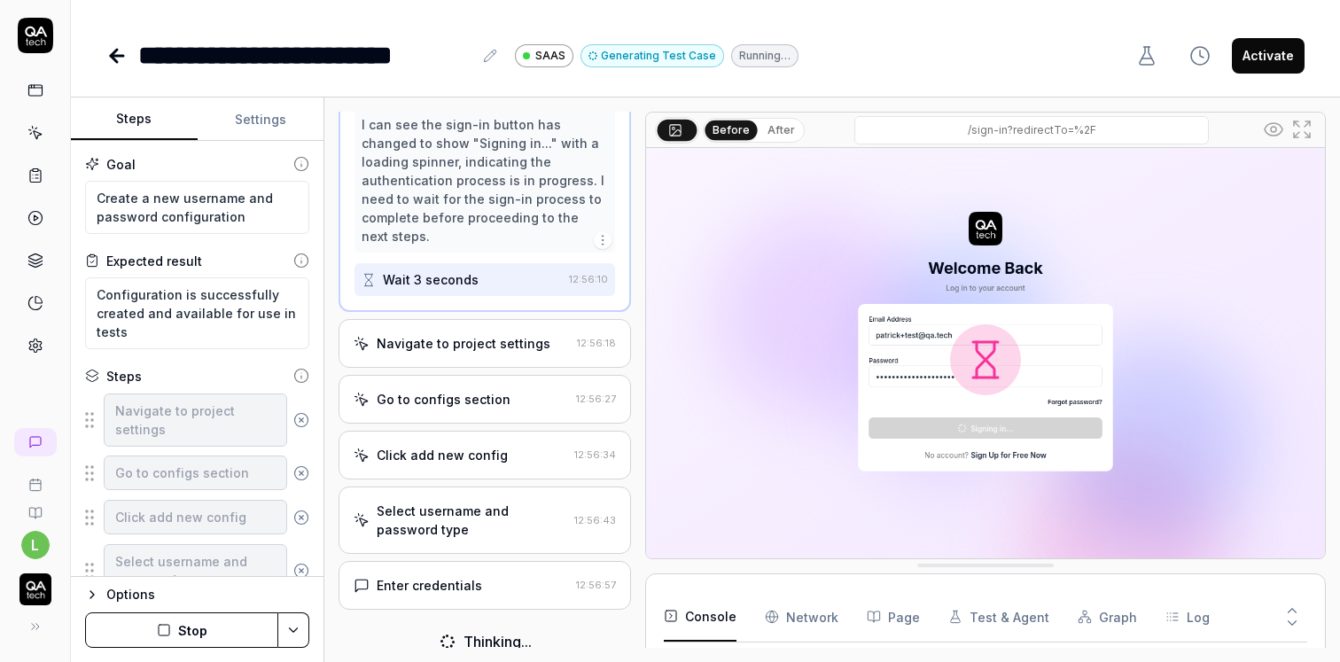
click at [471, 334] on div "Navigate to project settings" at bounding box center [464, 343] width 174 height 19
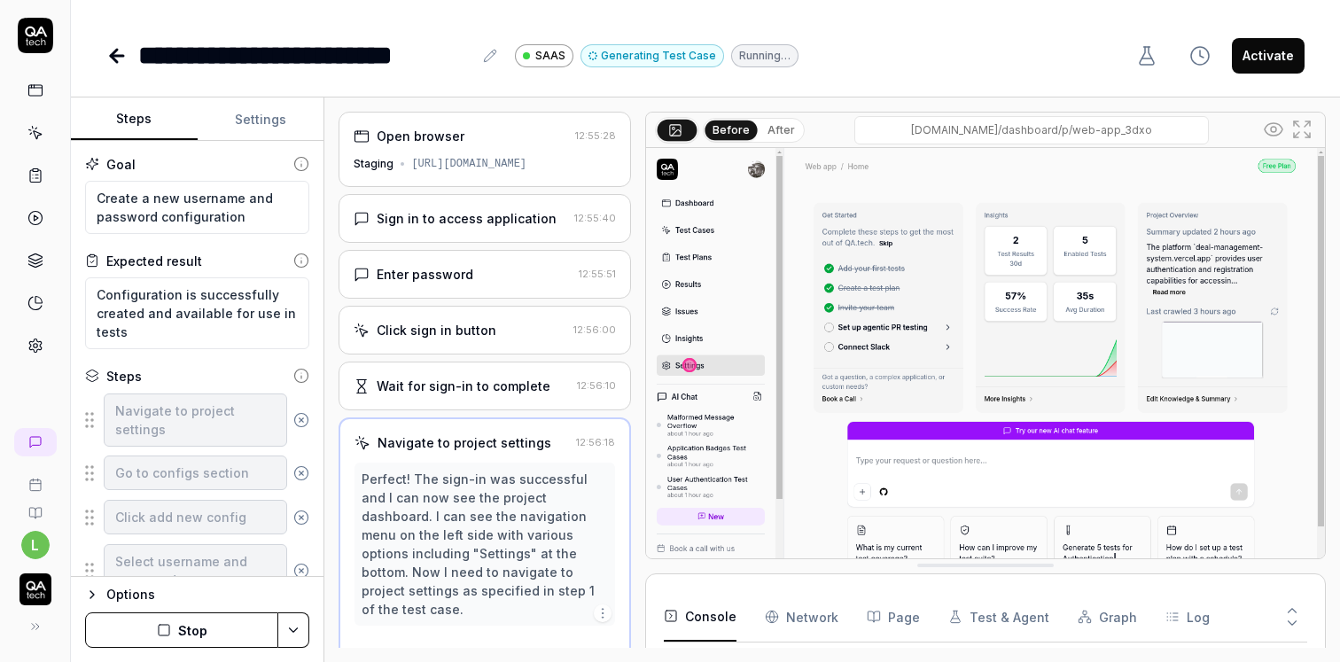
click at [495, 152] on div "Open browser 12:55:28 Staging https://app.bugduck.tech" at bounding box center [485, 149] width 292 height 75
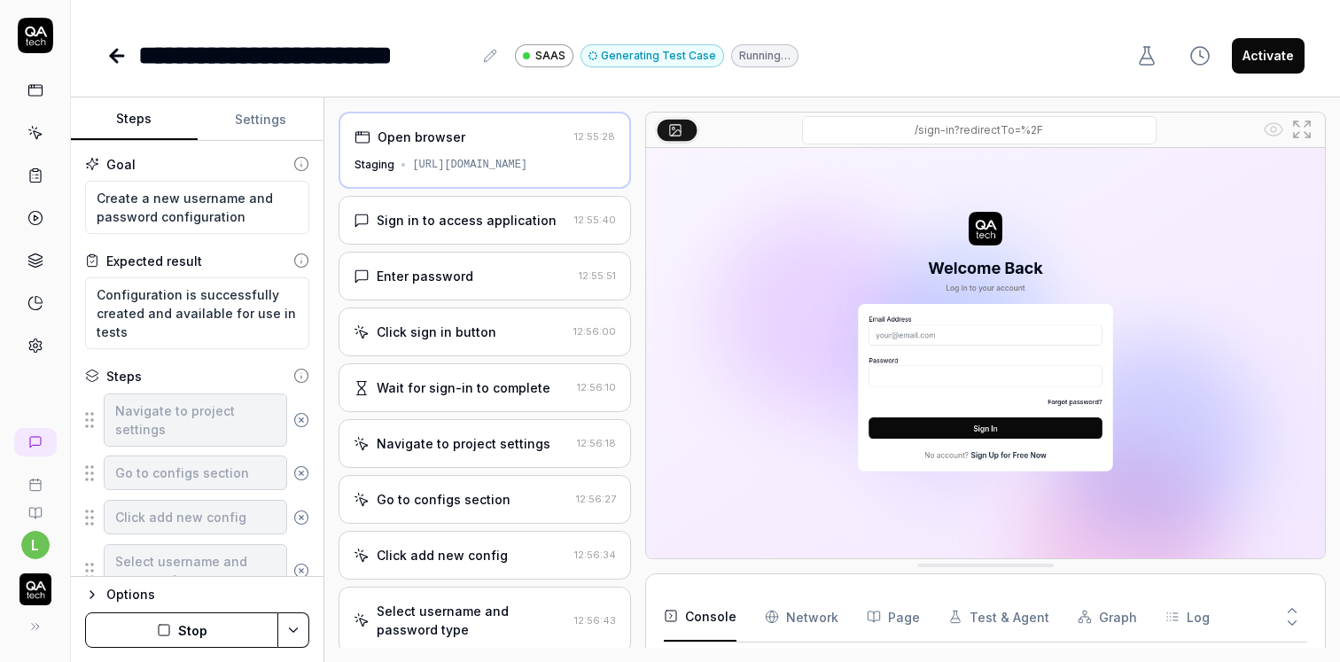
click at [471, 222] on div "Sign in to access application" at bounding box center [467, 220] width 180 height 19
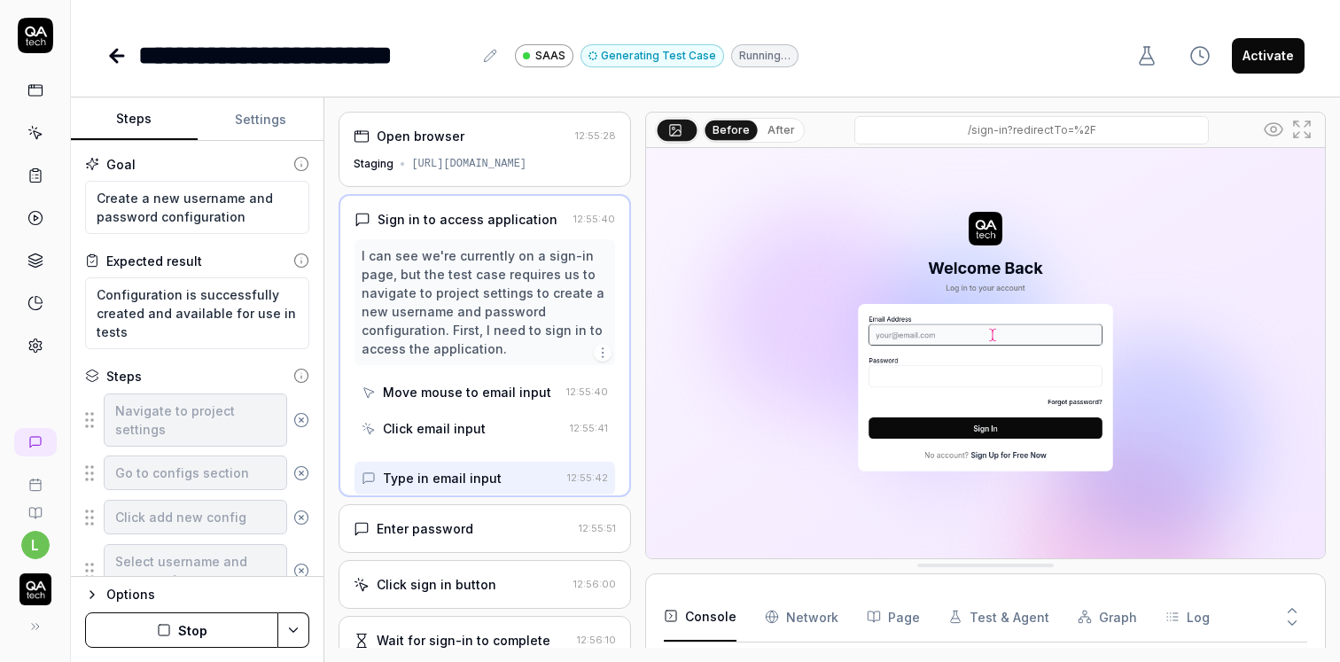
click at [473, 159] on div "https://app.bugduck.tech" at bounding box center [468, 164] width 115 height 16
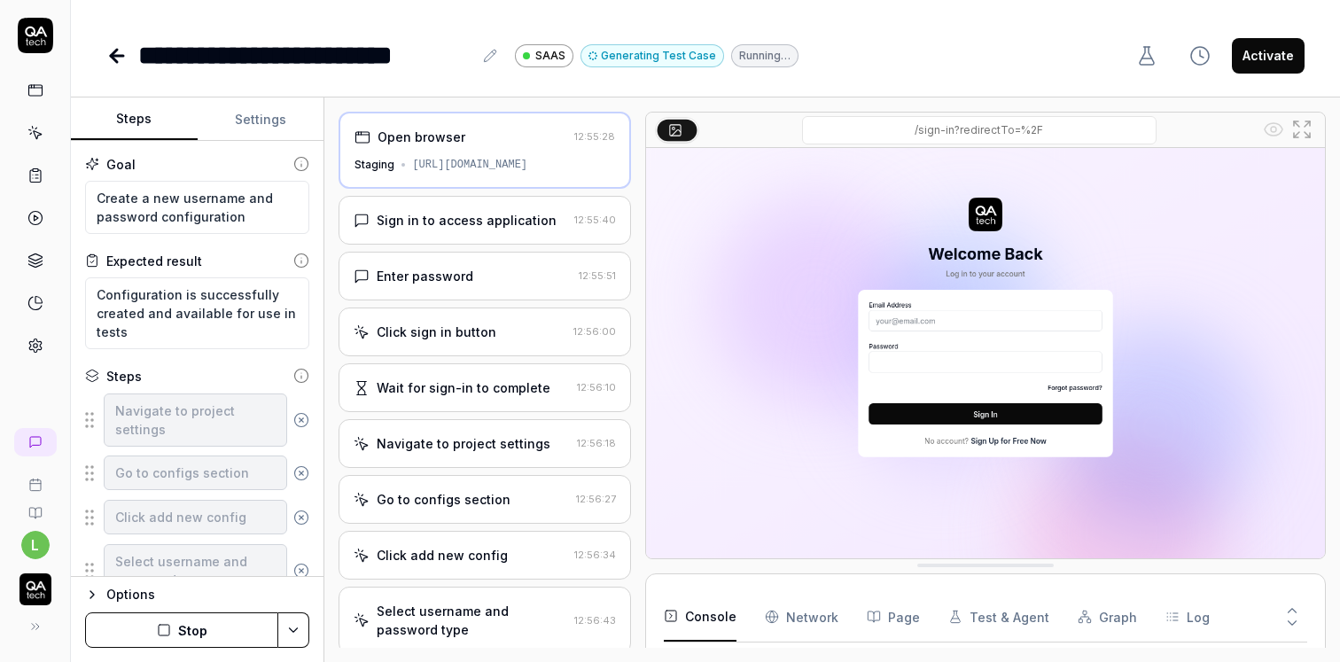
scroll to position [512, 0]
type textarea "*"
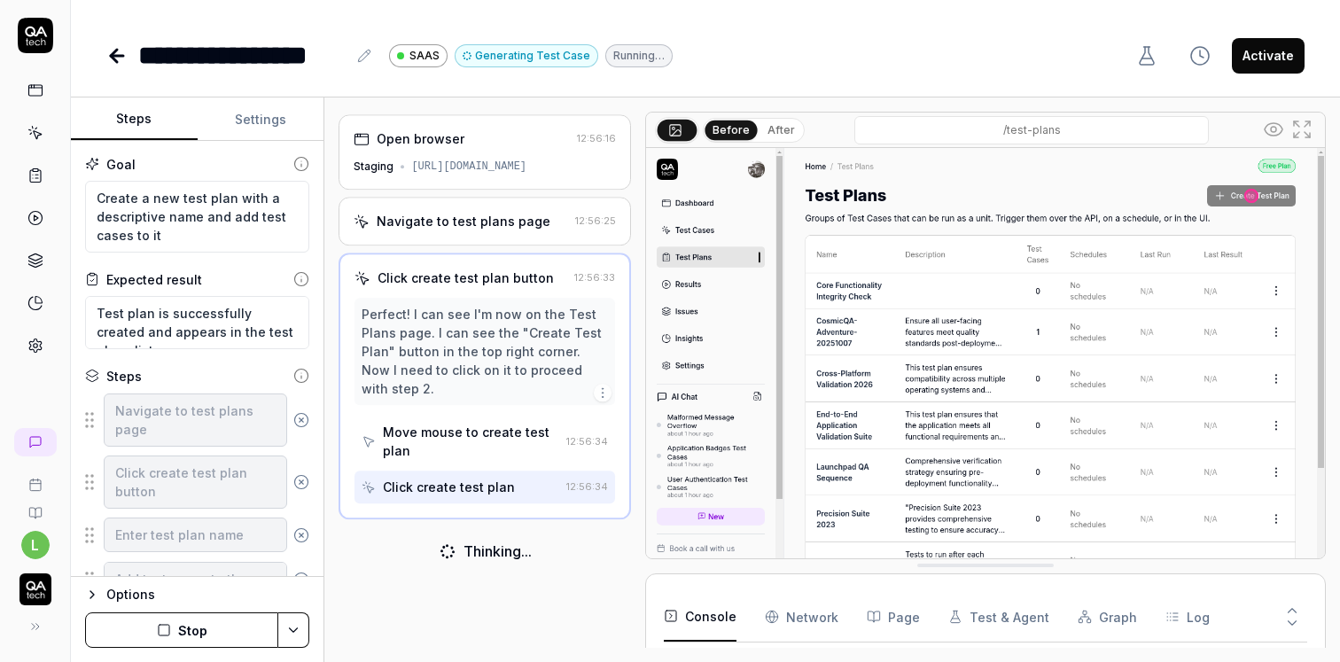
scroll to position [159, 0]
click at [499, 152] on div "Open browser 12:56:16 Staging https://app.bugduck.tech/dashboard/p/web-app_3dxo" at bounding box center [485, 149] width 292 height 75
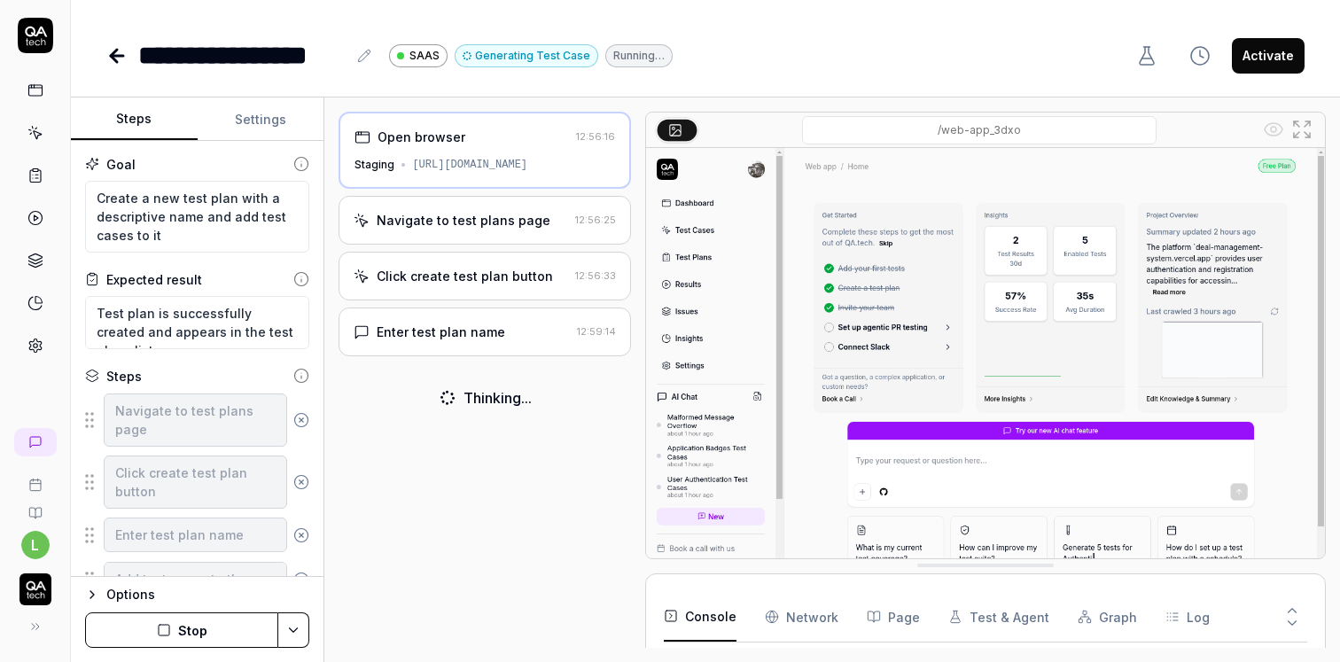
type textarea "*"
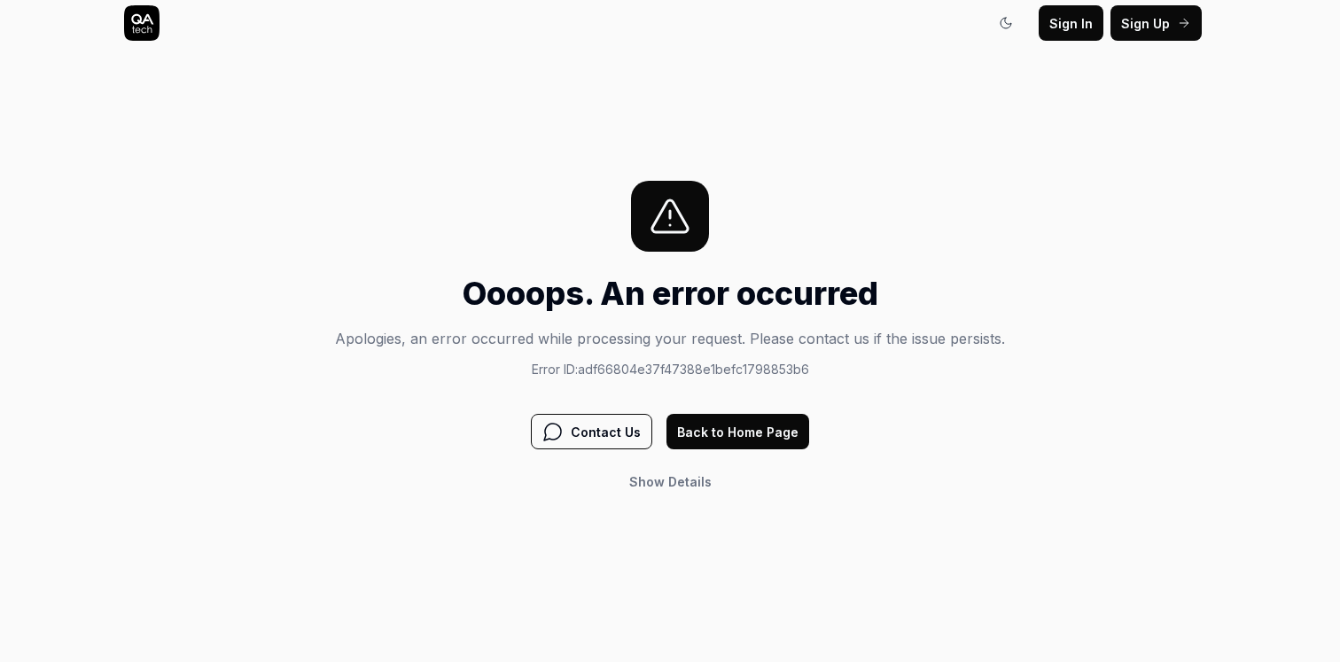
click at [671, 486] on span "Details" at bounding box center [689, 481] width 43 height 15
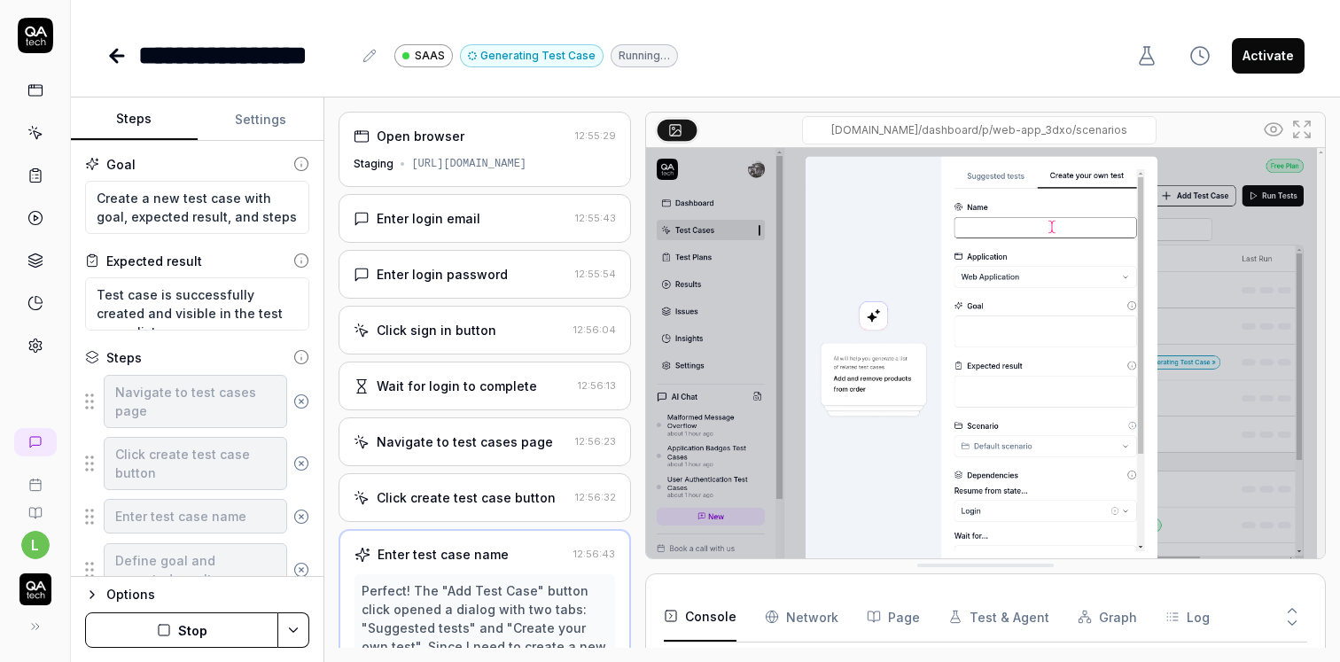
click at [473, 146] on div "Open browser 12:55:29 Staging https://app.bugduck.tech" at bounding box center [485, 149] width 292 height 75
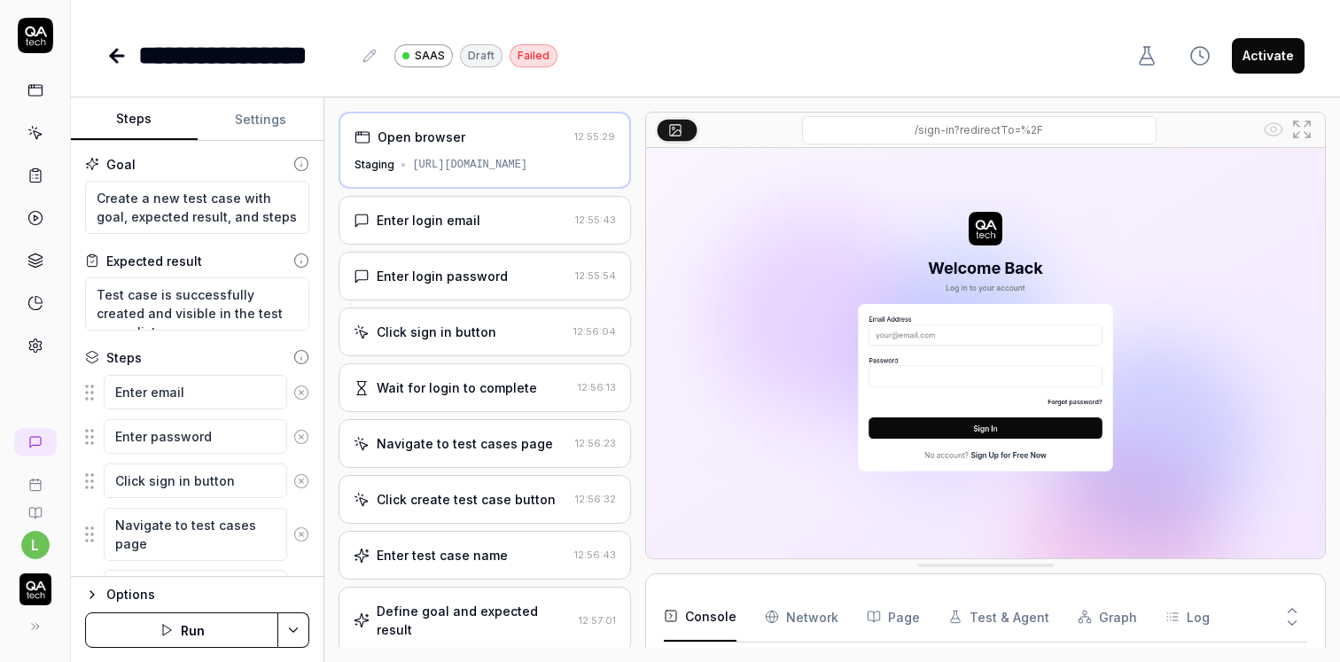
scroll to position [378, 0]
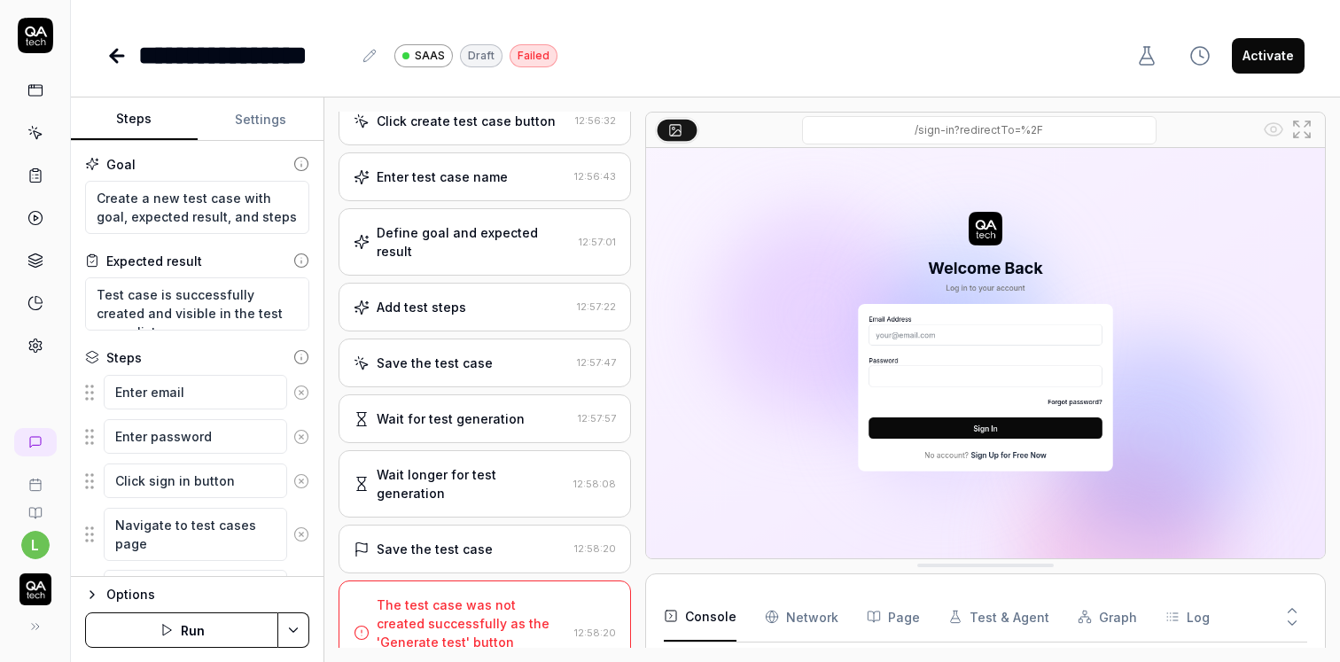
click at [492, 525] on div "Save the test case 12:58:20" at bounding box center [485, 549] width 292 height 49
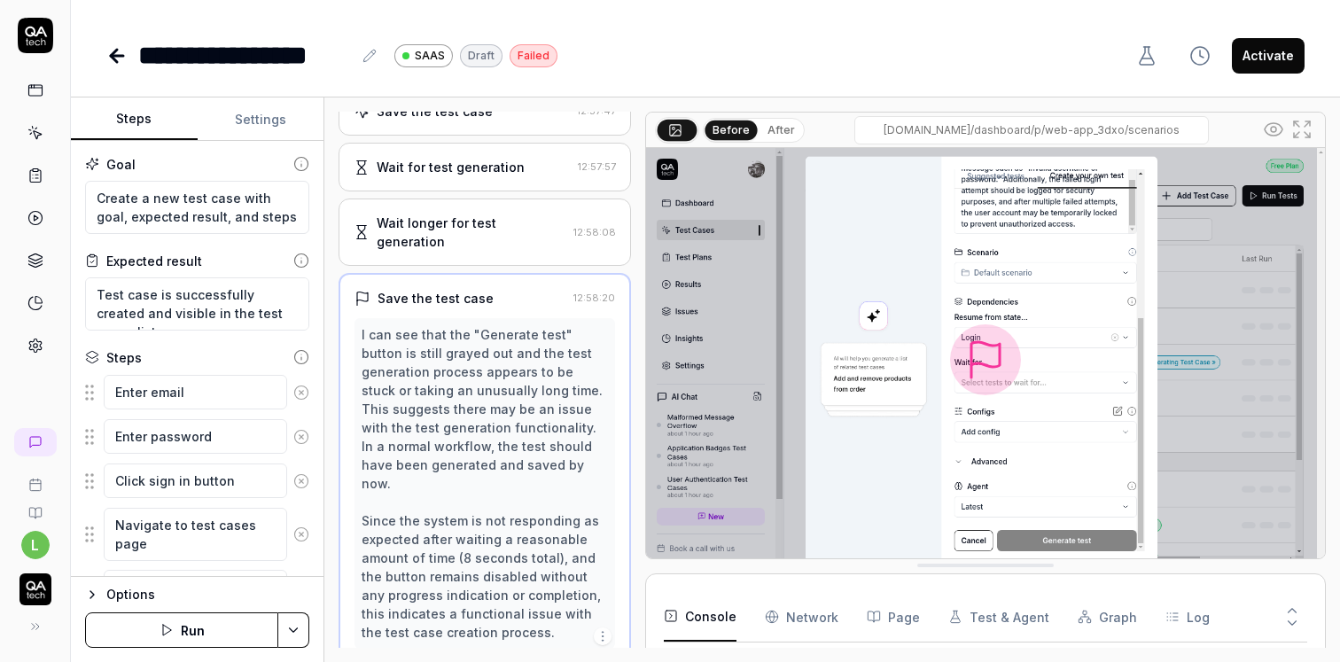
scroll to position [633, 0]
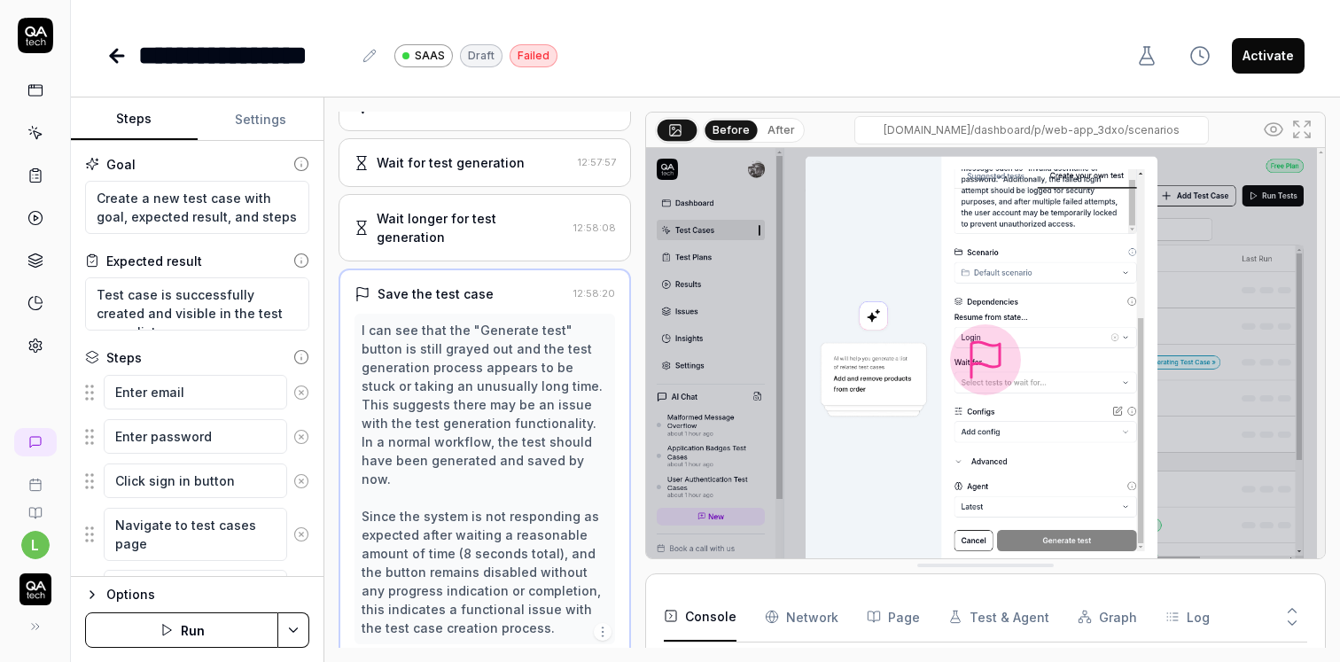
type textarea "*"
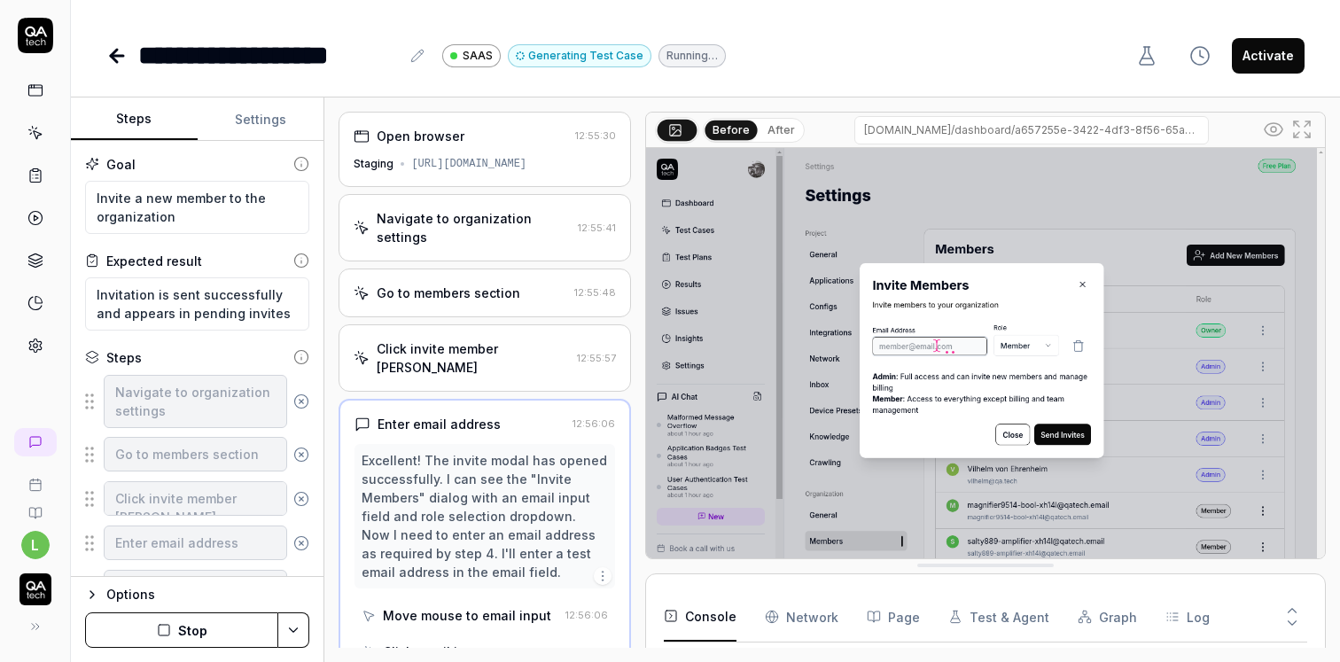
click at [502, 155] on div "Open browser 12:55:30 Staging [URL][DOMAIN_NAME]" at bounding box center [485, 149] width 292 height 75
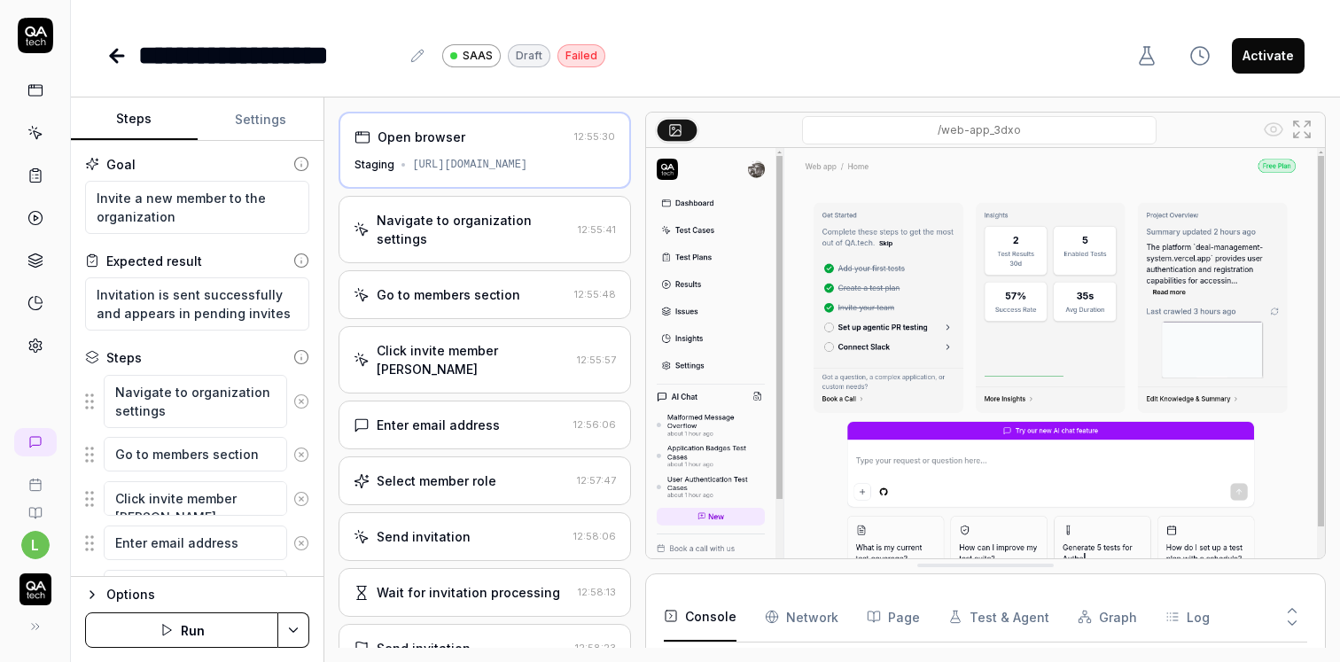
type textarea "*"
